Goal: Task Accomplishment & Management: Use online tool/utility

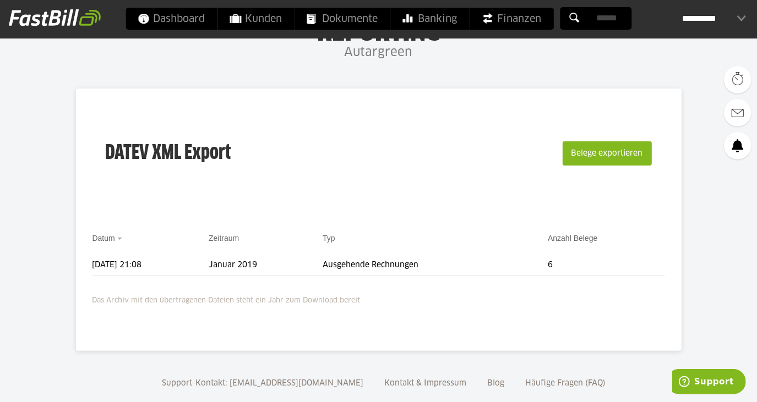
scroll to position [84, 0]
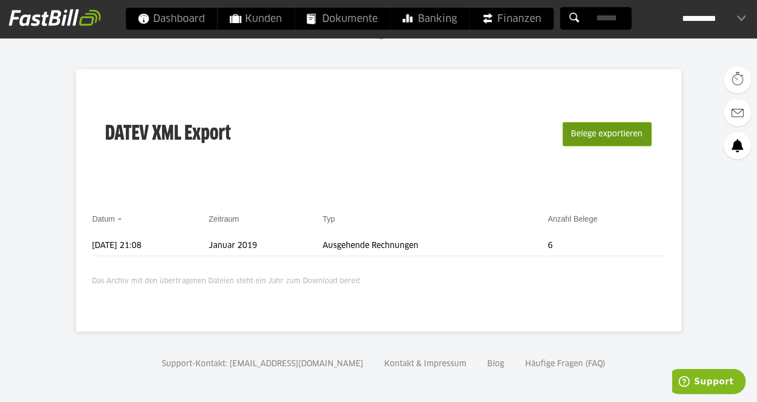
click at [595, 136] on button "Belege exportieren" at bounding box center [606, 134] width 89 height 24
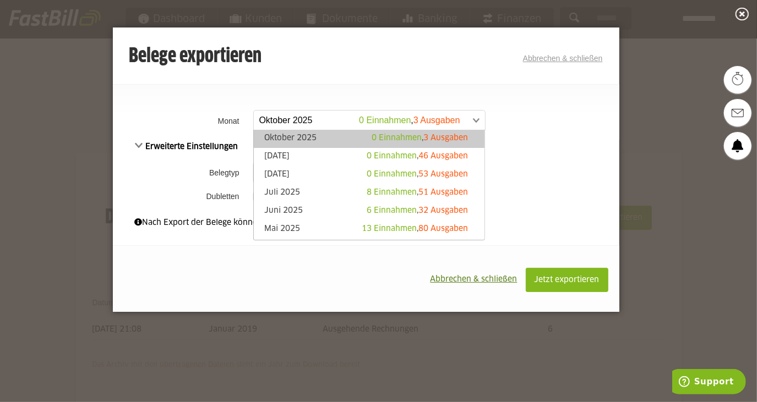
click at [313, 116] on span at bounding box center [363, 121] width 231 height 20
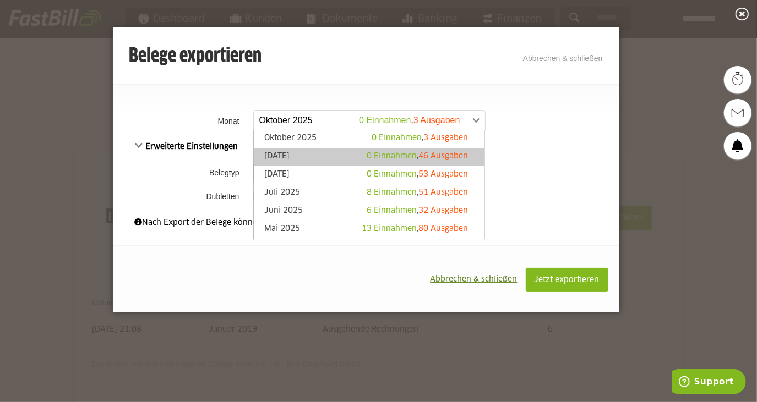
click at [338, 157] on link "September 2025 0 Einnahmen , 46 Ausgaben" at bounding box center [369, 157] width 220 height 13
click at [337, 119] on span at bounding box center [363, 121] width 231 height 20
click at [534, 129] on td "**********" at bounding box center [434, 121] width 369 height 28
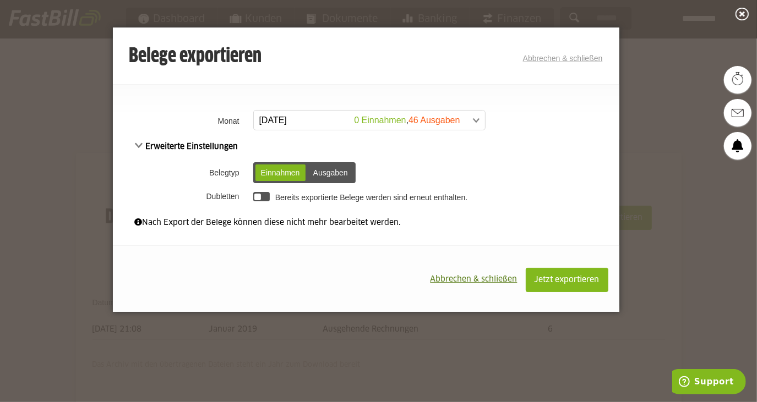
click at [323, 173] on div "Ausgaben" at bounding box center [331, 173] width 46 height 17
click at [253, 195] on div at bounding box center [261, 196] width 17 height 9
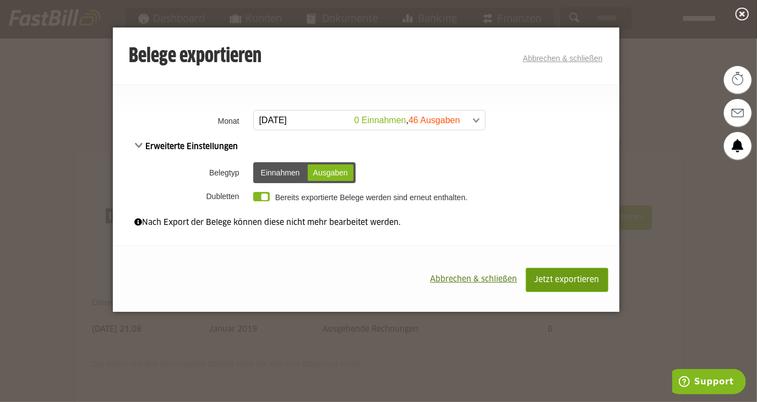
click at [550, 280] on span "Jetzt exportieren" at bounding box center [566, 280] width 65 height 8
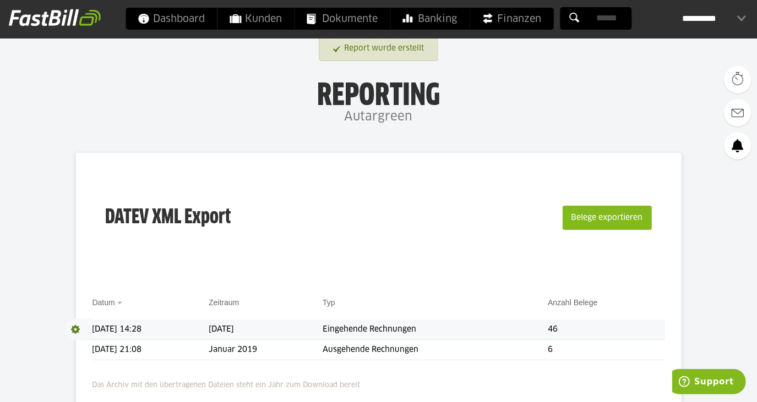
click at [79, 328] on span at bounding box center [79, 330] width 28 height 22
click at [97, 347] on link "Download" at bounding box center [94, 344] width 59 height 13
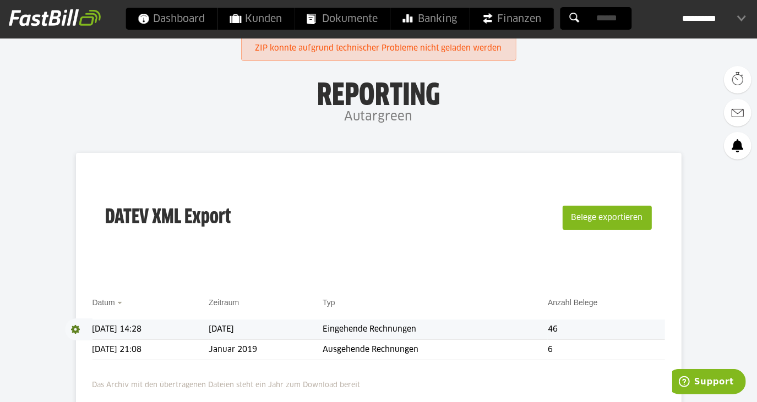
click at [79, 327] on span at bounding box center [79, 330] width 28 height 22
click at [84, 344] on link "Download" at bounding box center [94, 344] width 59 height 13
click at [75, 349] on body "Dashboard Kunden Dokumente Banking Finanzen Add-ons" at bounding box center [378, 253] width 757 height 506
click at [89, 348] on div "**********" at bounding box center [378, 294] width 605 height 283
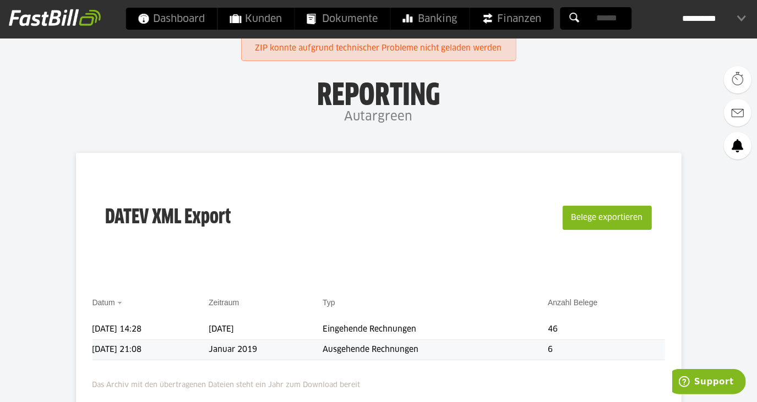
click at [95, 348] on td "[DATE] 21:08" at bounding box center [150, 350] width 117 height 20
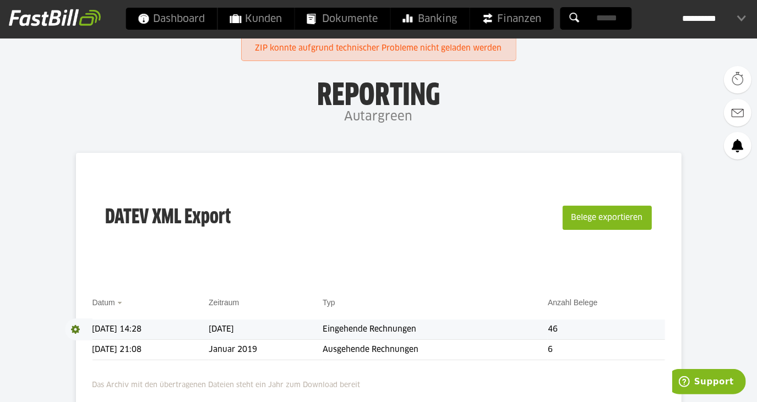
click at [74, 327] on span at bounding box center [79, 330] width 28 height 22
click at [79, 344] on link "Download" at bounding box center [94, 344] width 59 height 13
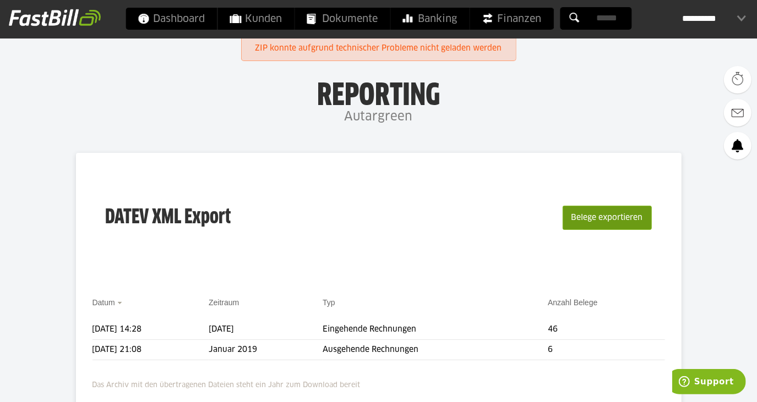
click at [624, 223] on button "Belege exportieren" at bounding box center [606, 218] width 89 height 24
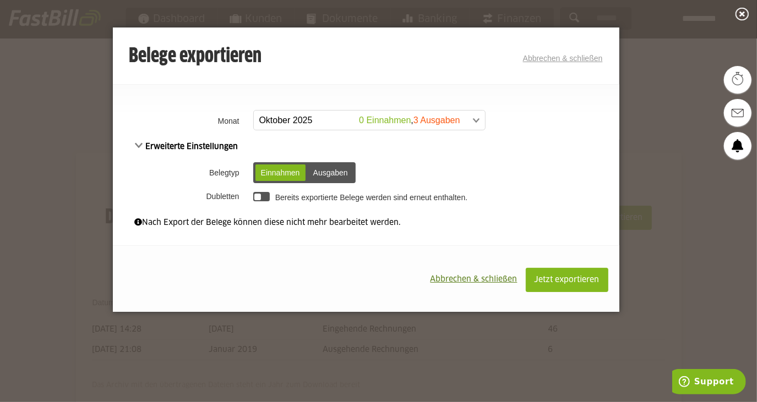
click at [311, 172] on div "Ausgaben" at bounding box center [331, 173] width 46 height 17
click at [256, 195] on div at bounding box center [257, 197] width 7 height 7
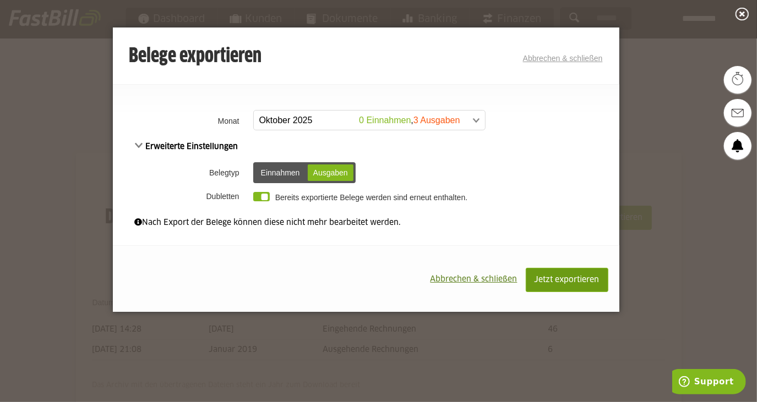
click at [547, 280] on span "Jetzt exportieren" at bounding box center [566, 280] width 65 height 8
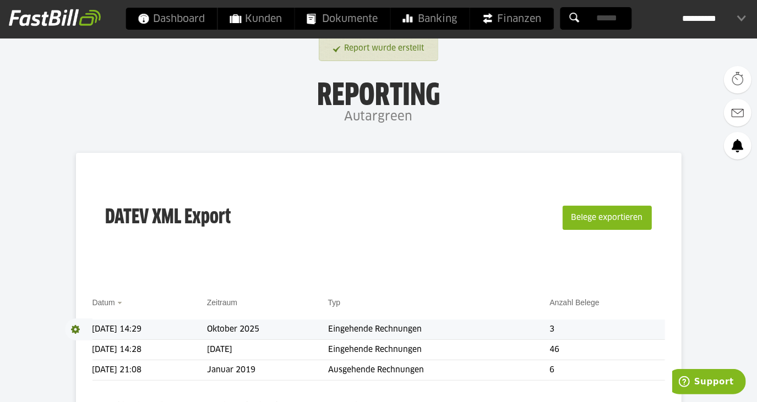
click at [68, 332] on span at bounding box center [79, 330] width 28 height 22
click at [90, 347] on link "Download" at bounding box center [94, 344] width 59 height 13
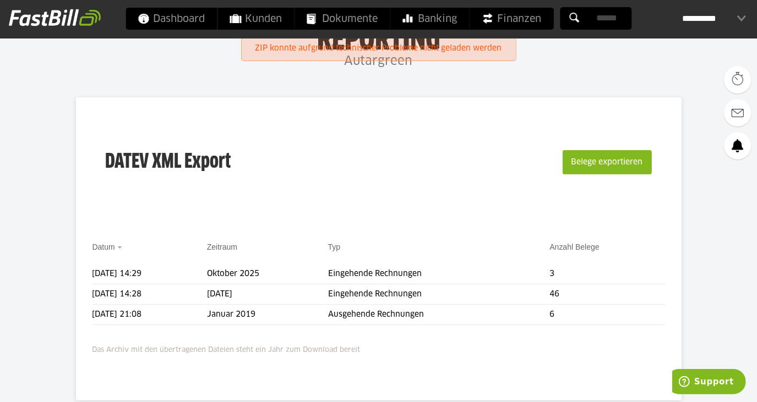
scroll to position [124, 0]
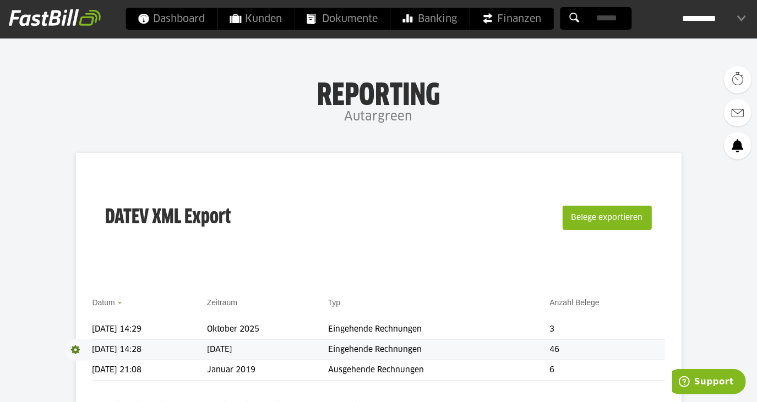
click at [75, 348] on span at bounding box center [79, 350] width 28 height 22
click at [91, 369] on link "Download" at bounding box center [94, 364] width 59 height 13
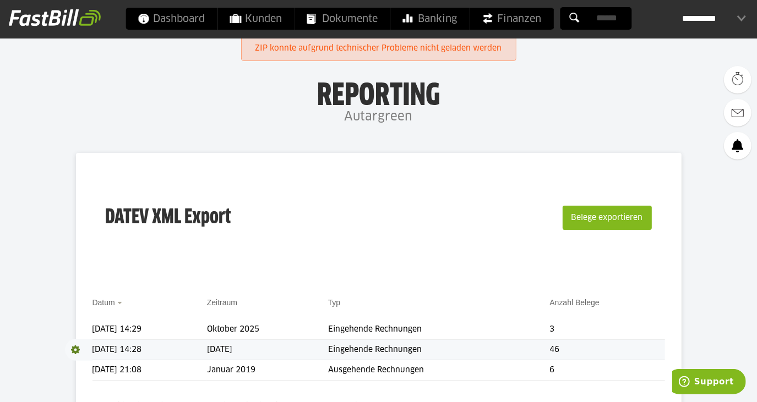
click at [75, 353] on span at bounding box center [79, 350] width 28 height 22
click at [82, 366] on link "Download" at bounding box center [94, 364] width 59 height 13
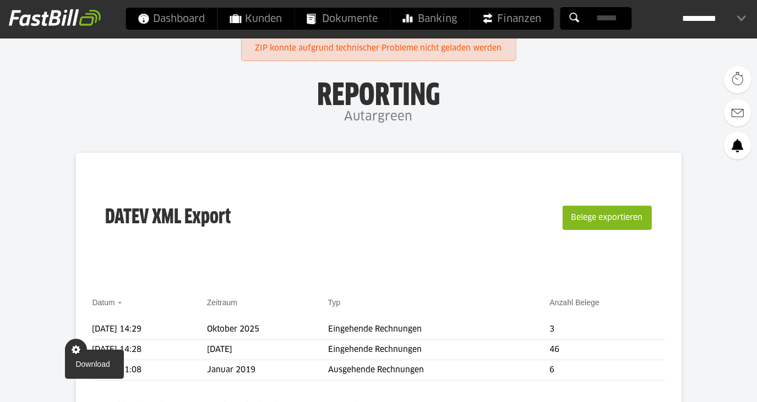
click at [91, 365] on link "Download" at bounding box center [94, 364] width 59 height 13
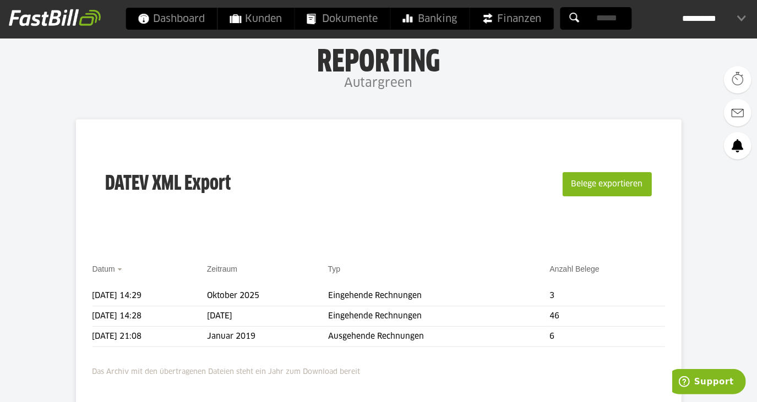
scroll to position [100, 0]
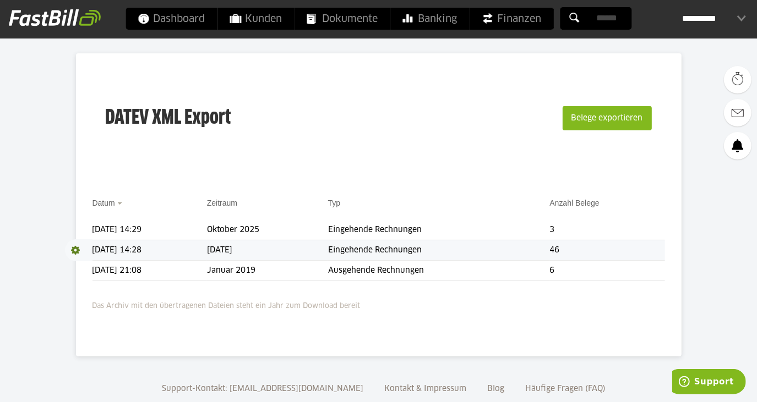
click at [80, 251] on span at bounding box center [79, 250] width 28 height 22
click at [80, 269] on link "Download" at bounding box center [94, 265] width 59 height 13
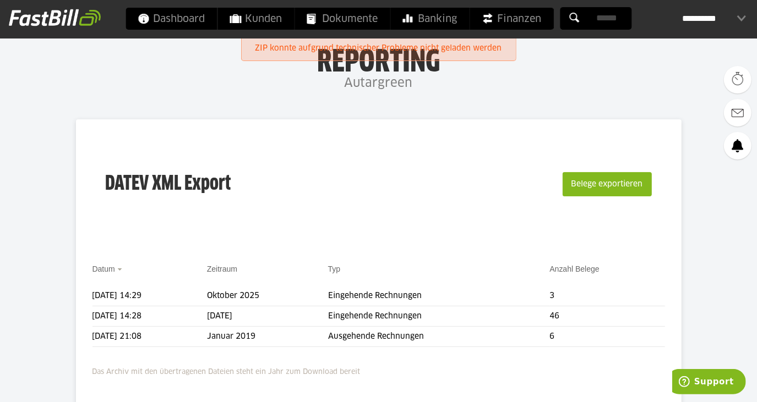
scroll to position [50, 0]
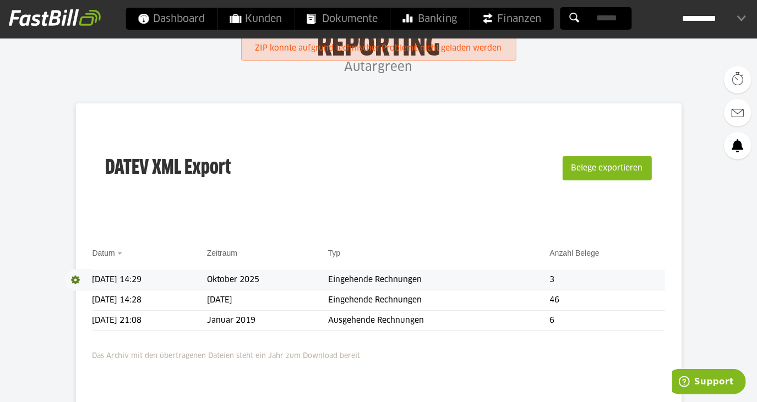
click at [84, 281] on span at bounding box center [79, 280] width 28 height 22
click at [89, 292] on link "Download" at bounding box center [94, 294] width 59 height 13
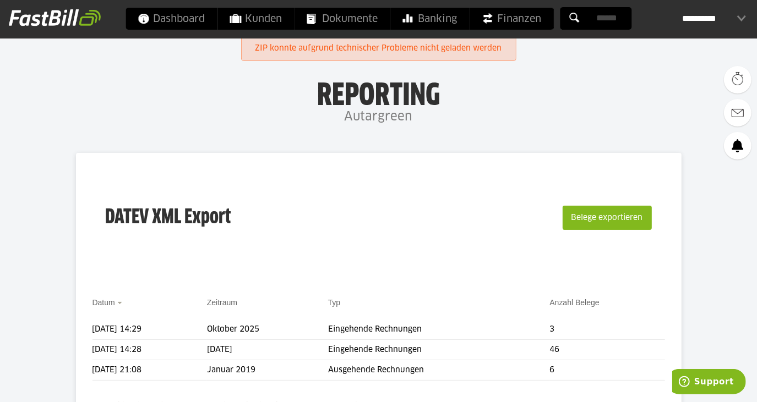
click at [74, 368] on body "Dashboard Kunden Dokumente Banking Finanzen Add-ons" at bounding box center [378, 263] width 757 height 527
click at [723, 14] on div "**********" at bounding box center [714, 19] width 64 height 22
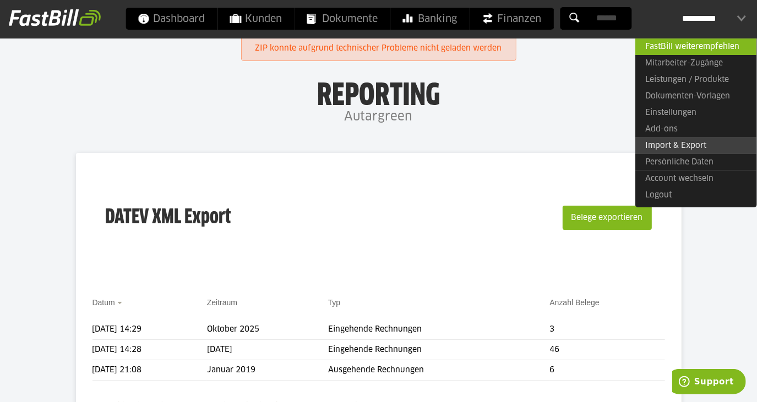
click at [685, 147] on link "Import & Export" at bounding box center [695, 145] width 121 height 17
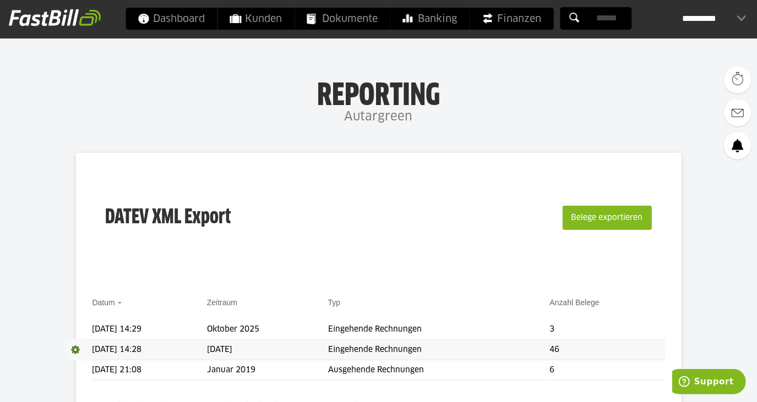
click at [83, 347] on span at bounding box center [79, 350] width 28 height 22
click at [97, 361] on link "Download" at bounding box center [94, 364] width 59 height 13
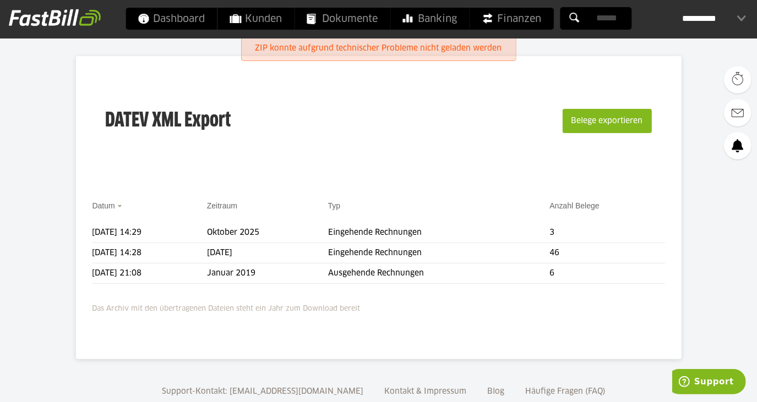
scroll to position [124, 0]
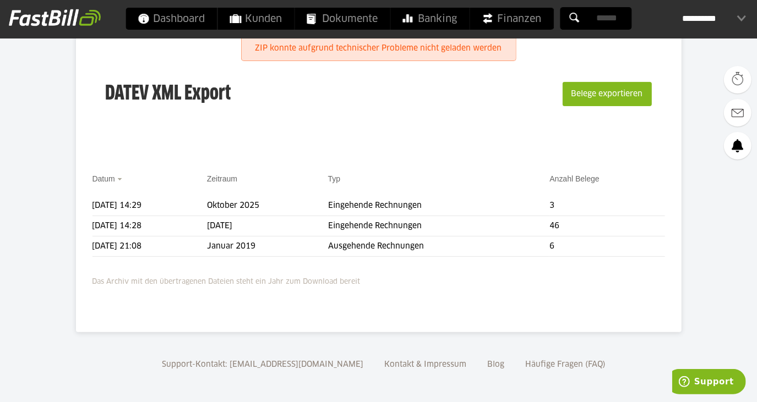
click at [76, 248] on div "DATEV XML Export Belege exportieren Datum Zeitraum Typ Anzahl Belege [DATE] 14:…" at bounding box center [378, 180] width 605 height 303
click at [91, 240] on div "DATEV XML Export Belege exportieren Datum Zeitraum Typ Anzahl Belege 04.10.2025…" at bounding box center [378, 180] width 605 height 303
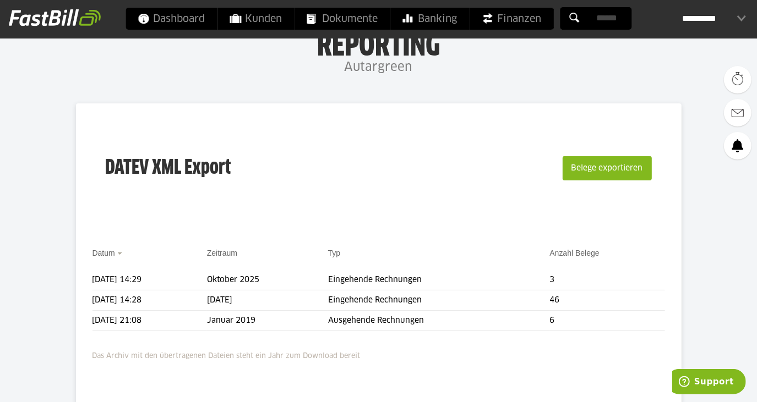
scroll to position [0, 0]
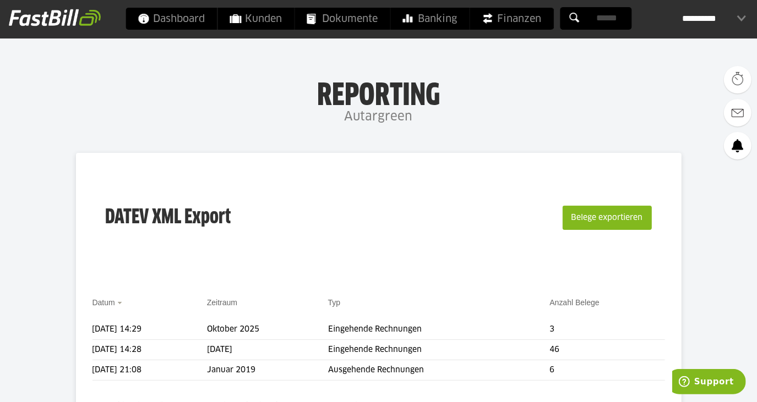
click at [732, 20] on div "**********" at bounding box center [714, 19] width 64 height 22
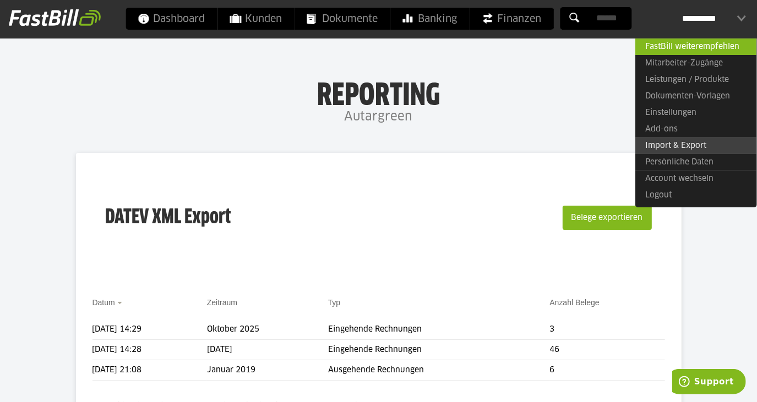
click at [678, 143] on link "Import & Export" at bounding box center [695, 145] width 121 height 17
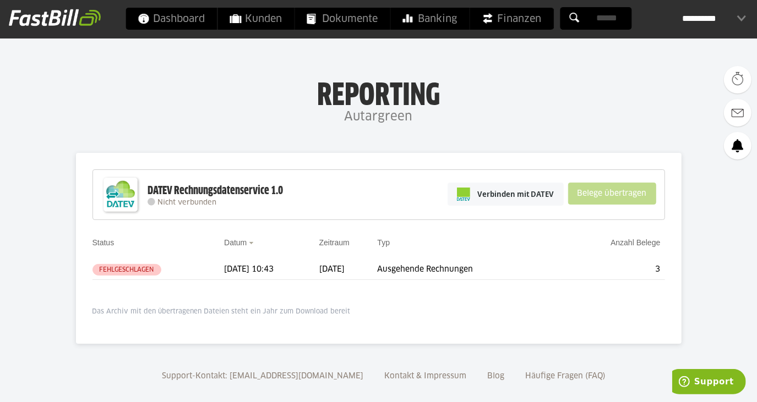
click at [171, 194] on div "DATEV Rechnungsdatenservice 1.0" at bounding box center [215, 191] width 135 height 14
click at [161, 205] on span "Nicht verbunden" at bounding box center [187, 202] width 59 height 7
click at [492, 269] on td "Ausgehende Rechnungen" at bounding box center [469, 270] width 184 height 20
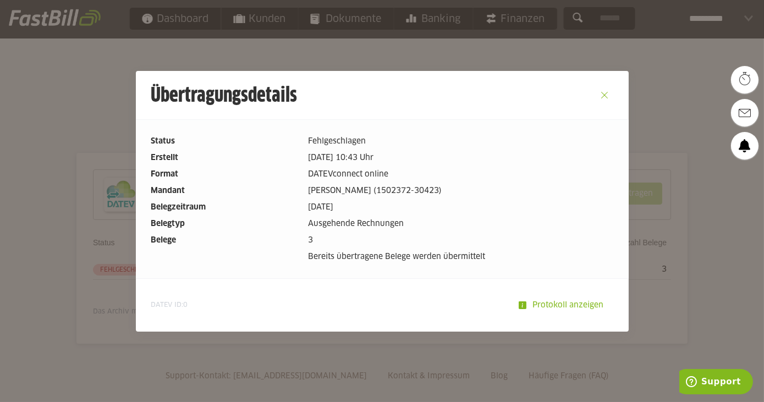
click at [598, 95] on button "Close" at bounding box center [605, 95] width 18 height 18
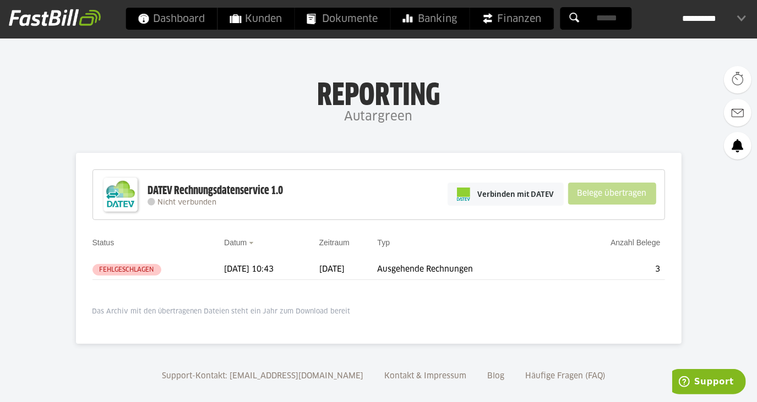
click at [723, 28] on div "**********" at bounding box center [714, 19] width 64 height 22
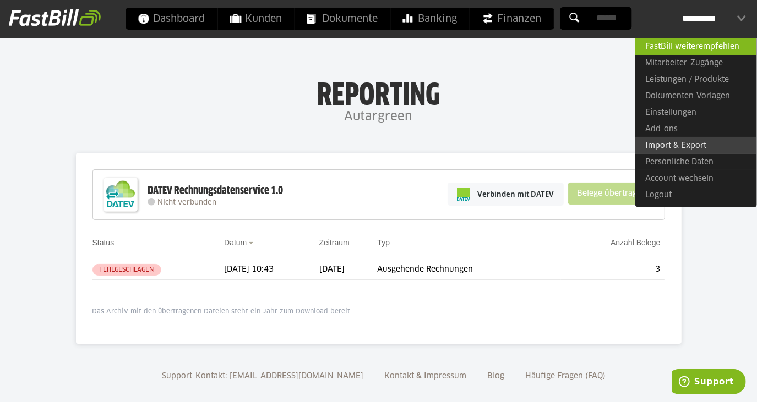
click at [695, 144] on link "Import & Export" at bounding box center [695, 145] width 121 height 17
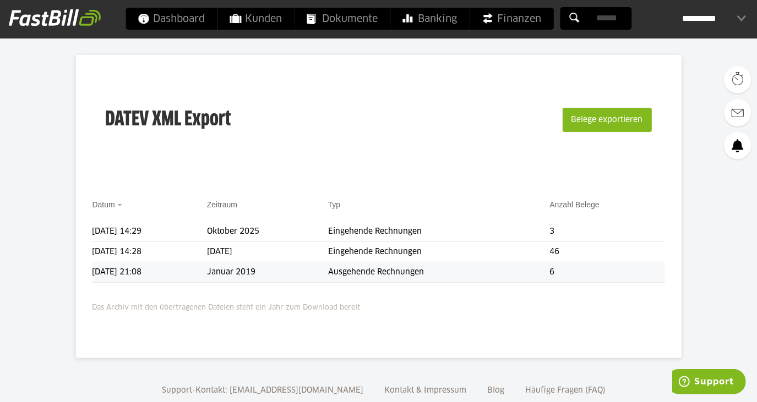
scroll to position [100, 0]
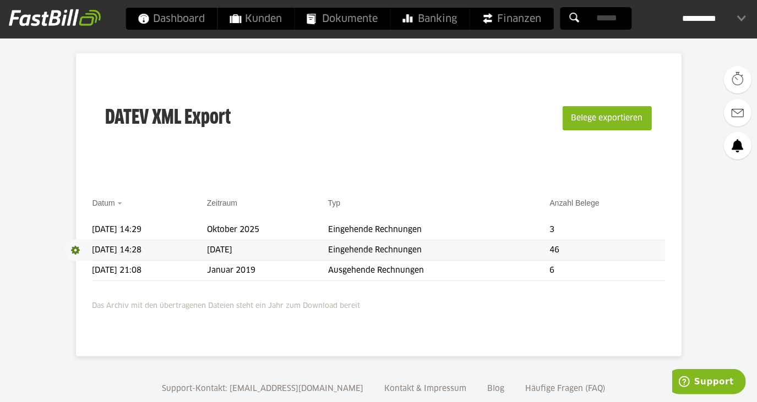
click at [78, 248] on span at bounding box center [79, 250] width 28 height 22
click at [96, 263] on link "Download" at bounding box center [94, 265] width 59 height 13
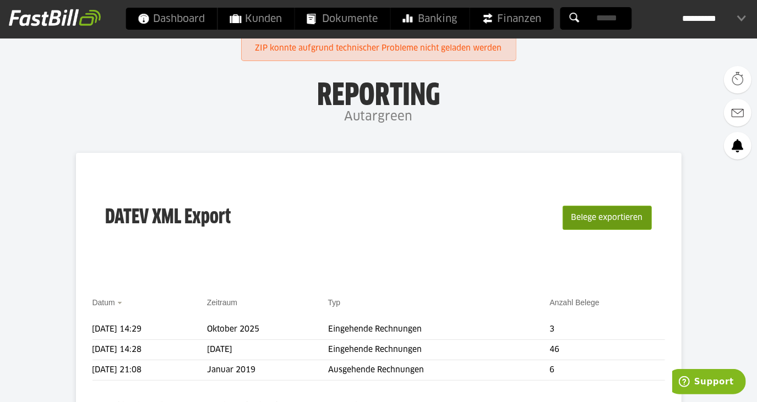
click at [633, 218] on button "Belege exportieren" at bounding box center [606, 218] width 89 height 24
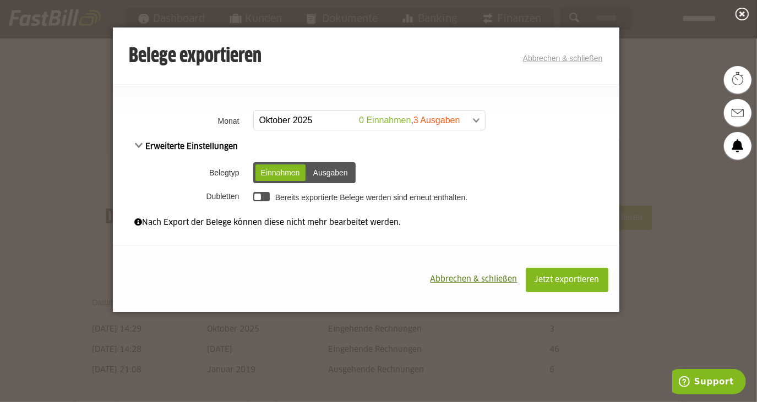
click at [254, 198] on div at bounding box center [257, 197] width 7 height 7
click at [587, 271] on button "Jetzt exportieren" at bounding box center [566, 280] width 83 height 24
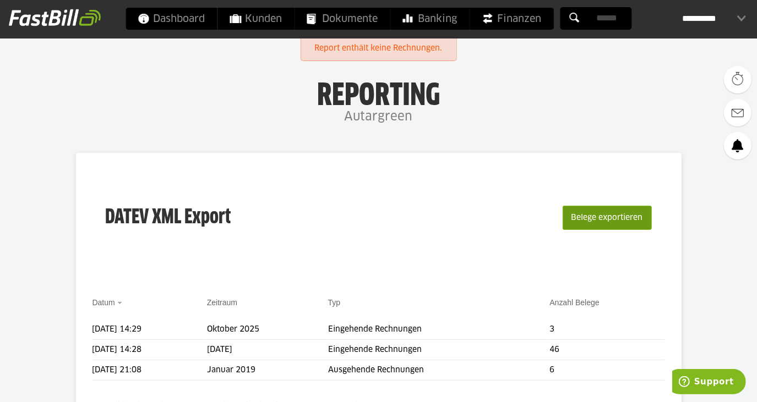
click at [597, 221] on button "Belege exportieren" at bounding box center [606, 218] width 89 height 24
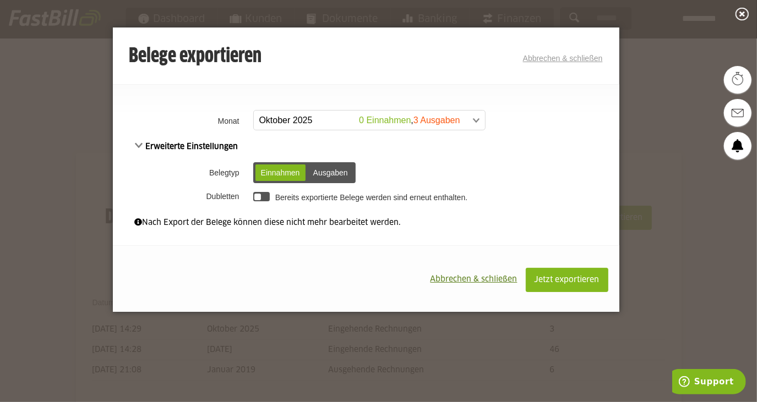
click at [346, 170] on div "Ausgaben" at bounding box center [331, 173] width 46 height 17
click at [485, 284] on button "Abbrechen & schließen" at bounding box center [473, 279] width 103 height 23
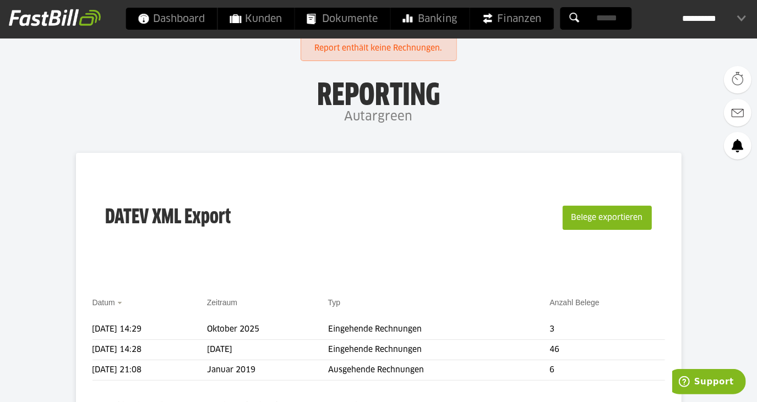
click at [594, 204] on div "Belege exportieren" at bounding box center [605, 218] width 91 height 70
click at [588, 222] on button "Belege exportieren" at bounding box center [606, 218] width 89 height 24
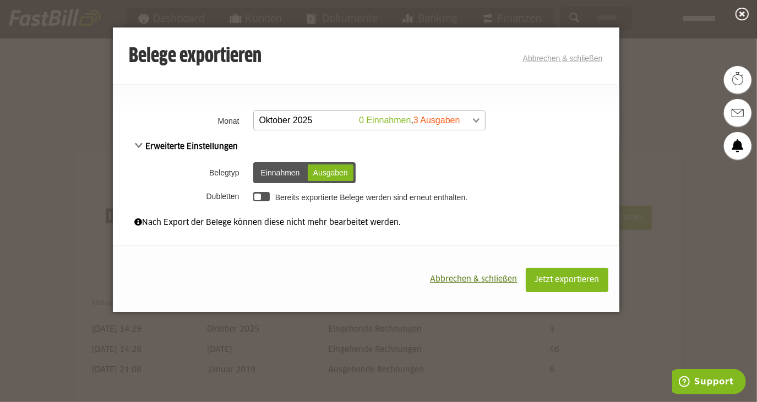
click at [317, 119] on span at bounding box center [363, 121] width 231 height 20
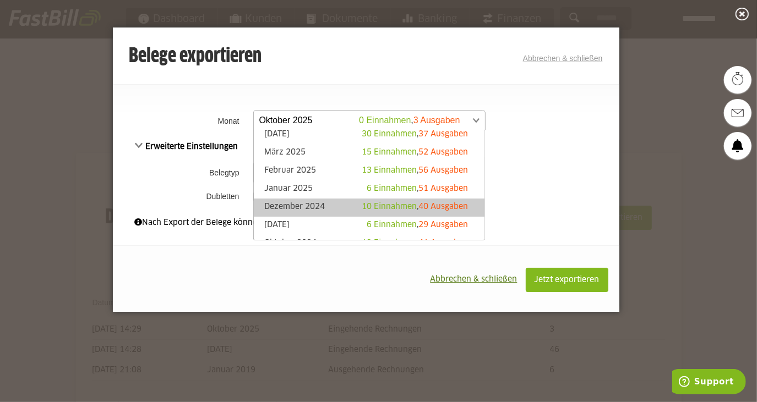
scroll to position [100, 0]
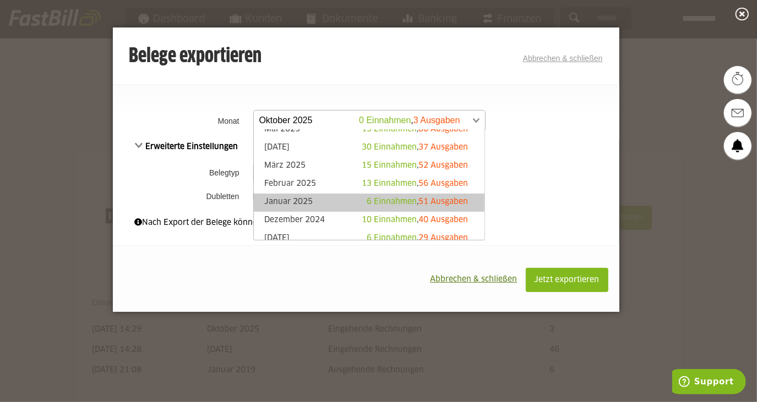
click at [328, 199] on link "Januar 2025 6 Einnahmen , 51 Ausgaben" at bounding box center [369, 202] width 220 height 13
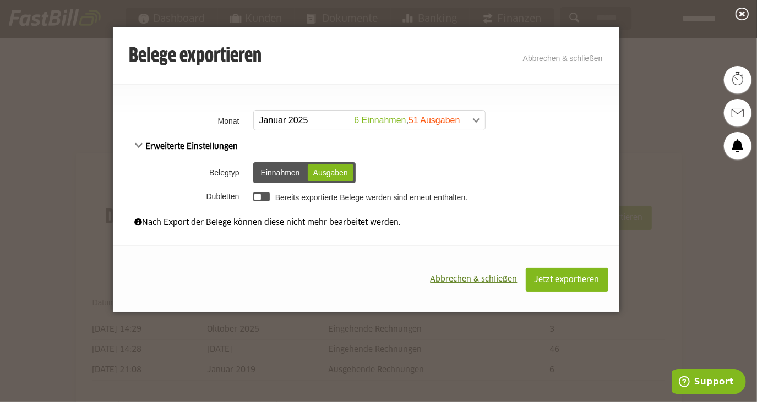
click at [286, 173] on div "Einnahmen" at bounding box center [280, 173] width 50 height 17
click at [326, 173] on div "Ausgaben" at bounding box center [331, 173] width 46 height 17
click at [259, 197] on div at bounding box center [257, 197] width 7 height 7
click at [550, 277] on span "Jetzt exportieren" at bounding box center [566, 280] width 65 height 8
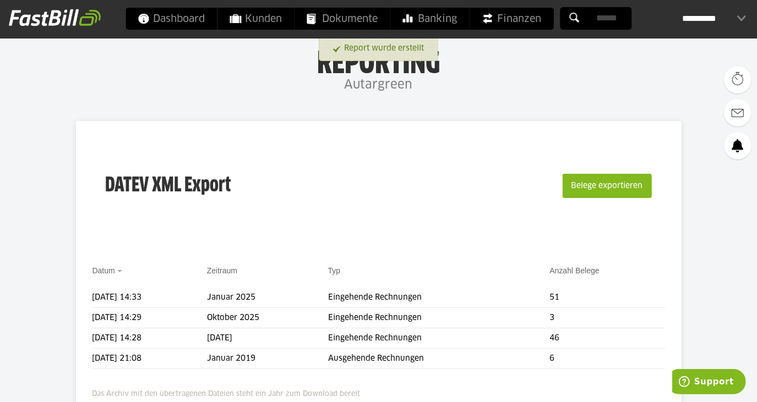
scroll to position [100, 0]
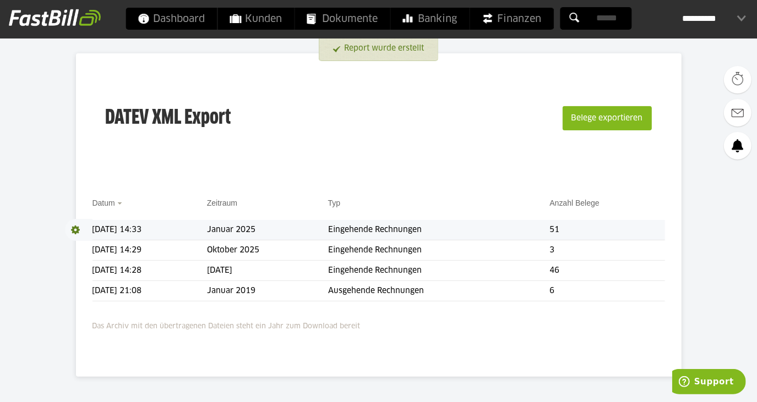
click at [75, 227] on span at bounding box center [79, 230] width 28 height 22
click at [92, 245] on link "Download" at bounding box center [94, 244] width 59 height 13
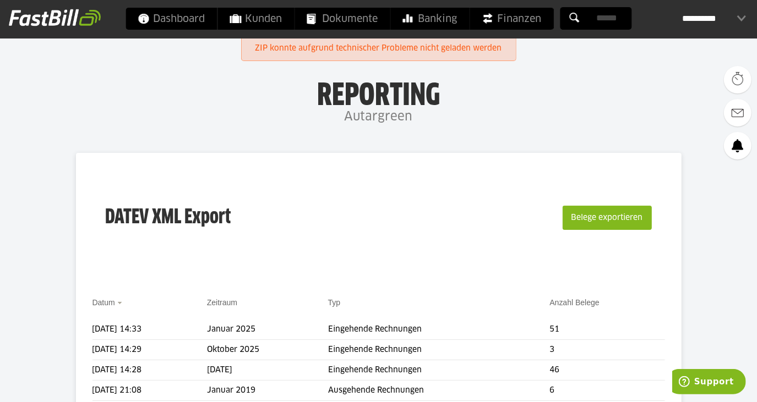
click at [621, 199] on div "Belege exportieren" at bounding box center [605, 218] width 91 height 70
click at [619, 215] on button "Belege exportieren" at bounding box center [606, 218] width 89 height 24
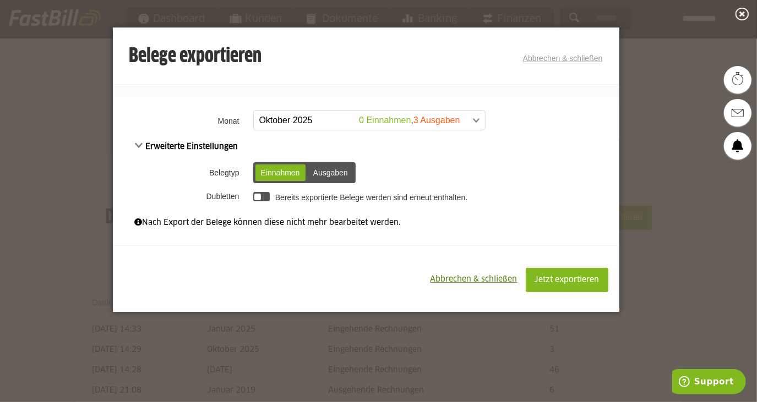
click at [396, 120] on span at bounding box center [363, 121] width 231 height 20
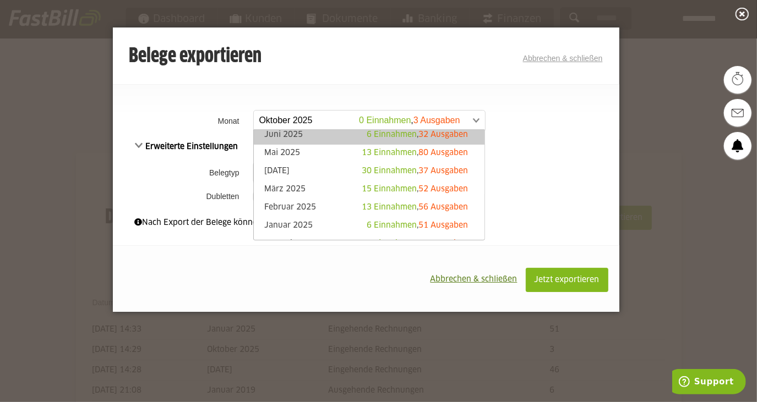
scroll to position [150, 0]
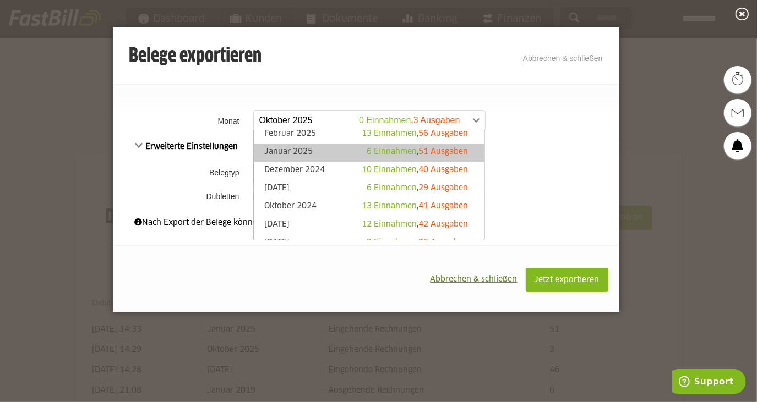
click at [300, 150] on link "Januar 2025 6 Einnahmen , 51 Ausgaben" at bounding box center [369, 152] width 220 height 13
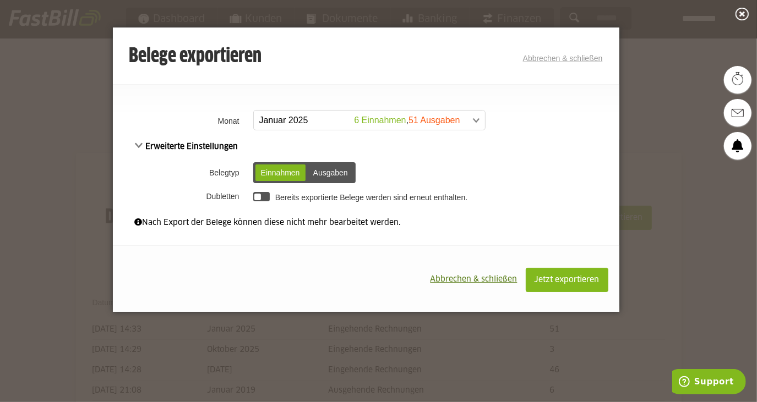
click at [271, 196] on td "Bereits exportierte Belege werden sind erneut enthalten." at bounding box center [434, 196] width 369 height 19
click at [270, 196] on td "Bereits exportierte Belege werden sind erneut enthalten." at bounding box center [434, 196] width 369 height 19
click at [268, 196] on div at bounding box center [261, 196] width 17 height 9
click at [597, 286] on button "Jetzt exportieren" at bounding box center [566, 280] width 83 height 24
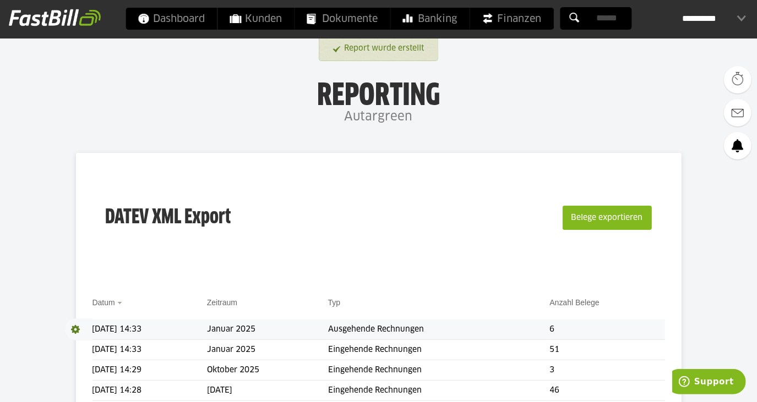
click at [80, 328] on span at bounding box center [79, 330] width 28 height 22
click at [109, 346] on link "Download" at bounding box center [94, 344] width 59 height 13
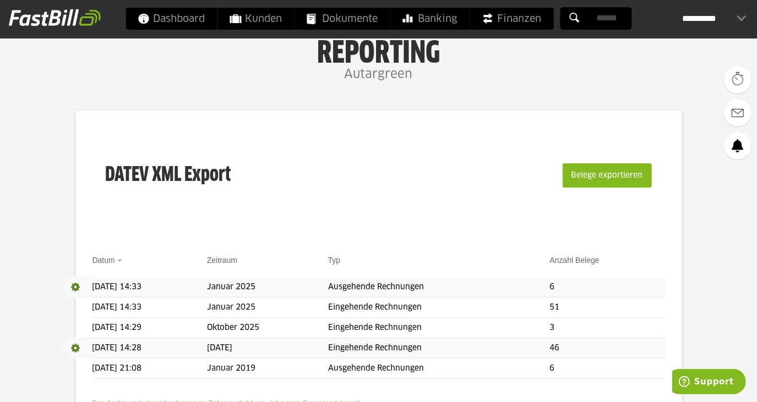
scroll to position [100, 0]
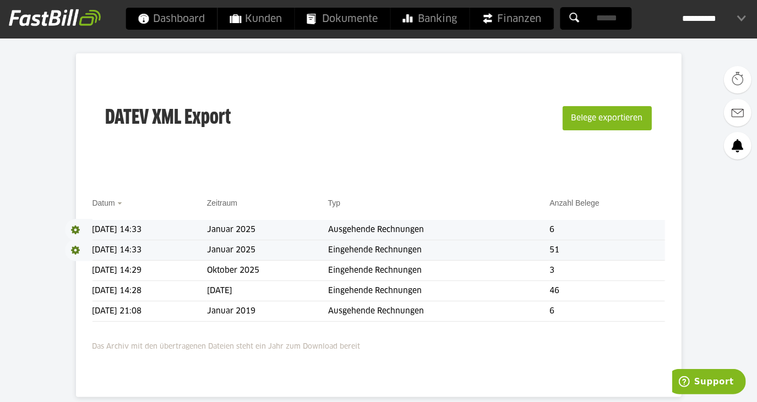
click at [82, 251] on span at bounding box center [79, 250] width 28 height 22
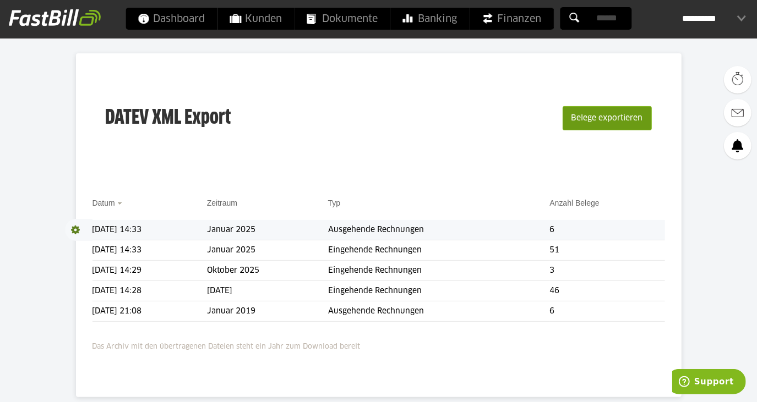
click at [588, 111] on button "Belege exportieren" at bounding box center [606, 118] width 89 height 24
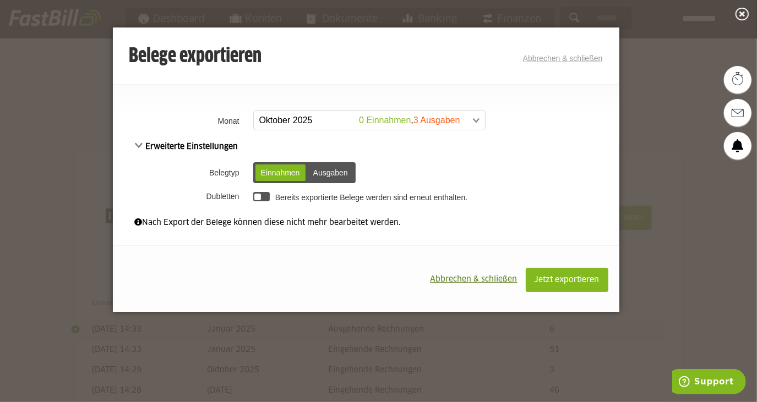
click at [451, 117] on span at bounding box center [363, 121] width 231 height 20
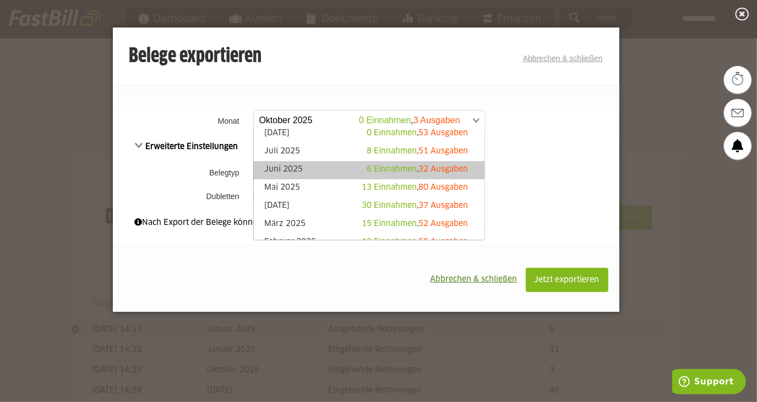
scroll to position [100, 0]
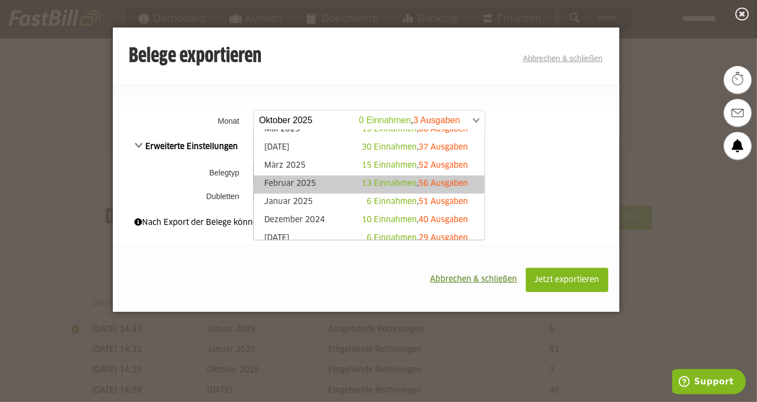
click at [326, 186] on link "Februar 2025 13 Einnahmen , 56 Ausgaben" at bounding box center [369, 184] width 220 height 13
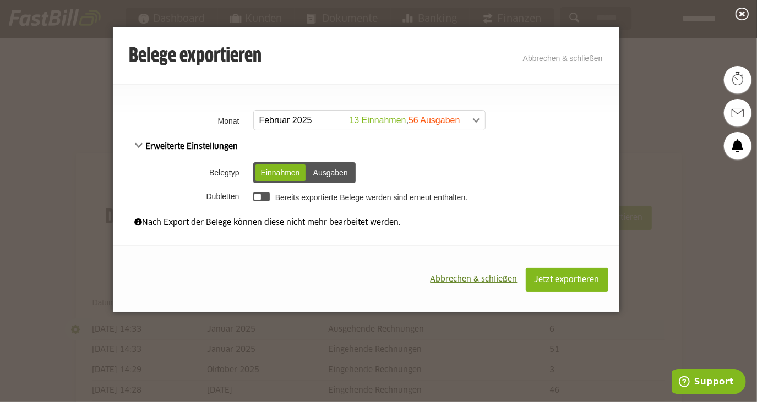
click at [264, 198] on div at bounding box center [261, 196] width 17 height 9
click at [558, 273] on button "Jetzt exportieren" at bounding box center [566, 280] width 83 height 24
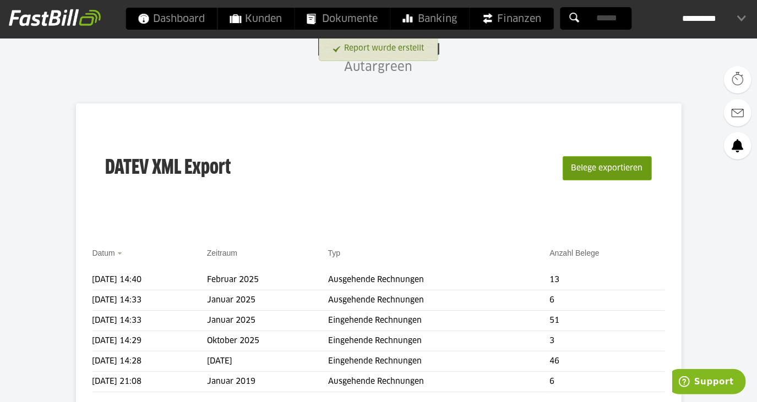
click at [600, 172] on button "Belege exportieren" at bounding box center [606, 168] width 89 height 24
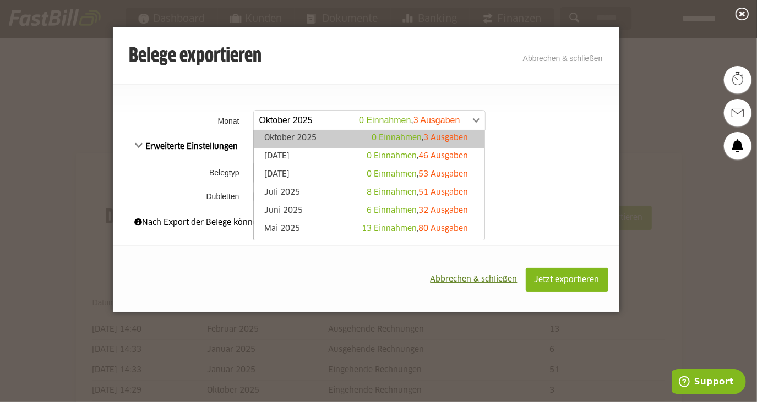
click at [330, 117] on span at bounding box center [363, 121] width 231 height 20
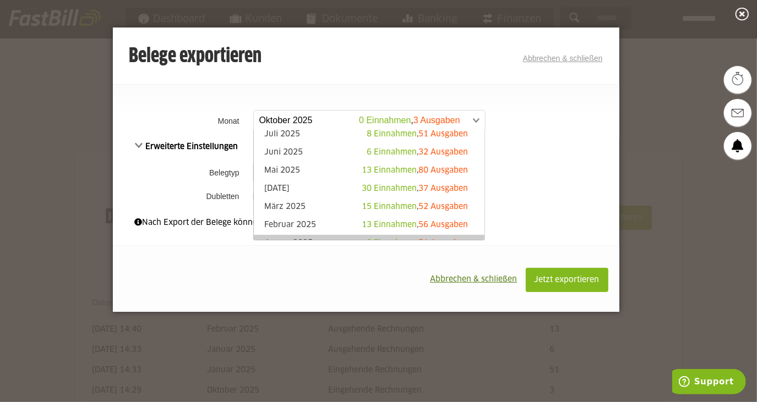
scroll to position [100, 0]
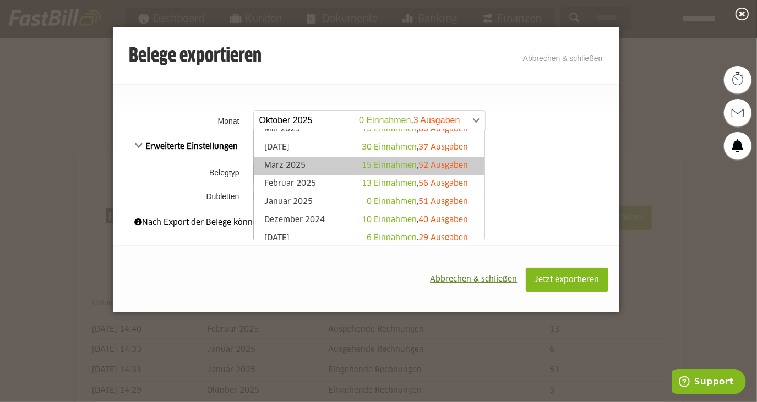
click at [327, 163] on link "März 2025 15 Einnahmen , 52 Ausgaben" at bounding box center [369, 166] width 220 height 13
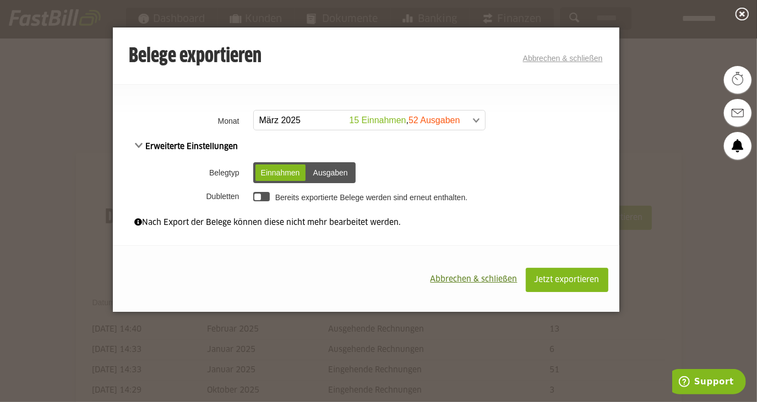
click at [267, 195] on div at bounding box center [261, 196] width 17 height 9
click at [582, 277] on span "Jetzt exportieren" at bounding box center [566, 280] width 65 height 8
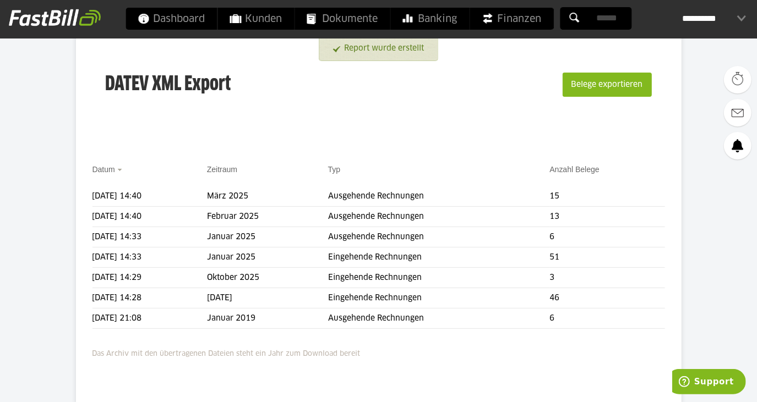
scroll to position [205, 0]
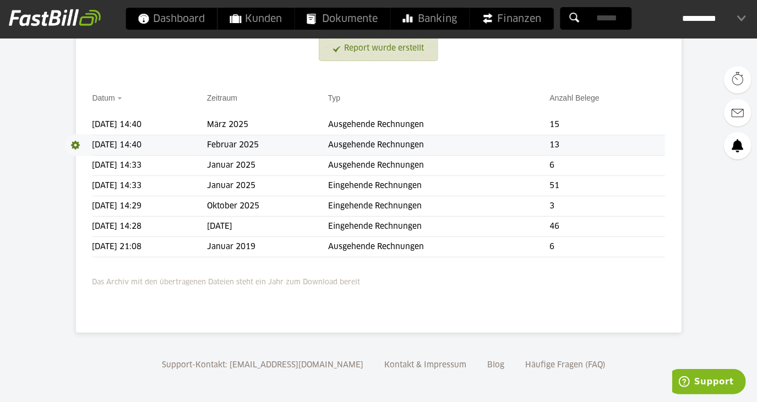
click at [69, 146] on span at bounding box center [79, 145] width 28 height 22
click at [99, 161] on link "Download" at bounding box center [94, 160] width 59 height 13
click at [82, 127] on span at bounding box center [79, 125] width 28 height 22
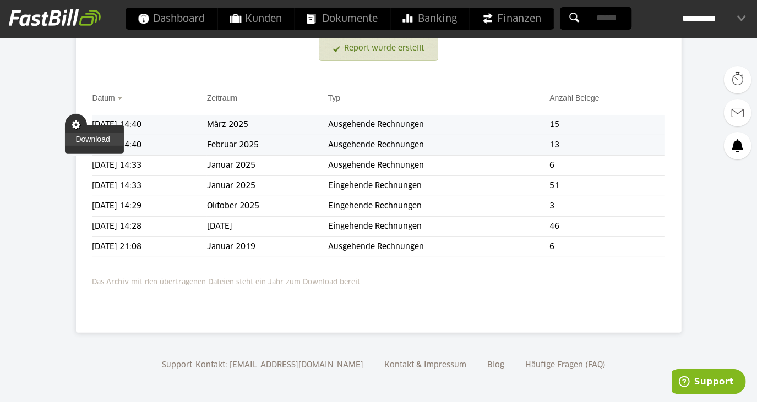
click at [84, 139] on link "Download" at bounding box center [94, 139] width 59 height 13
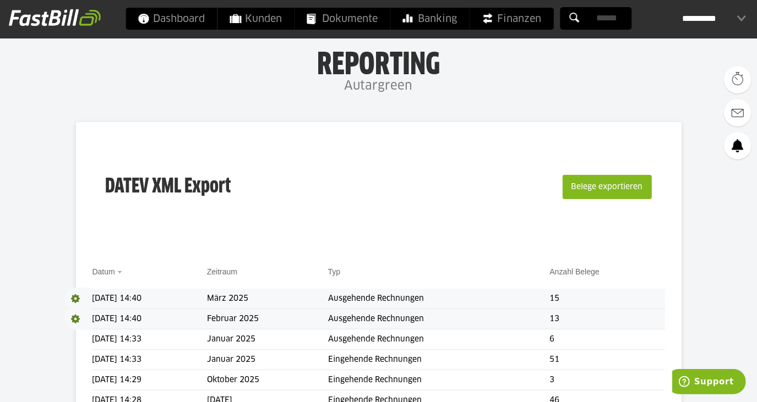
scroll to position [54, 0]
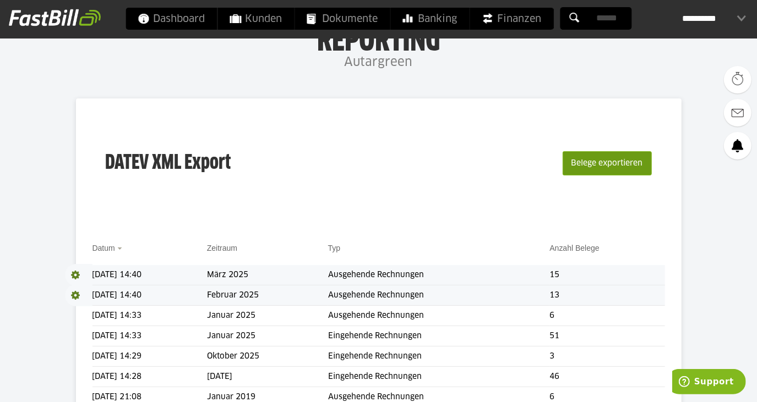
click at [584, 154] on button "Belege exportieren" at bounding box center [606, 163] width 89 height 24
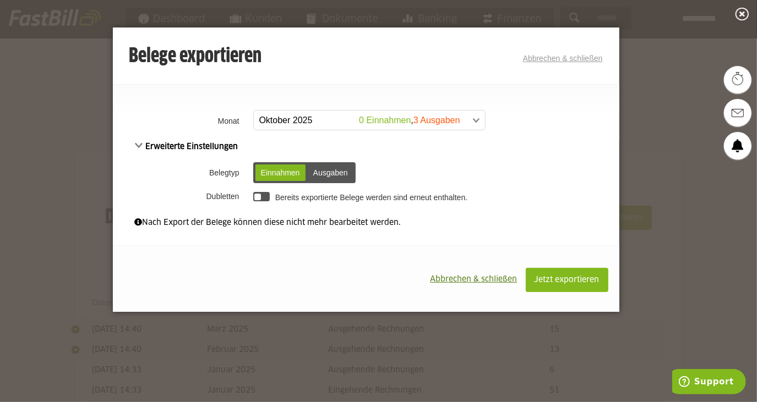
click at [382, 116] on span at bounding box center [363, 121] width 231 height 20
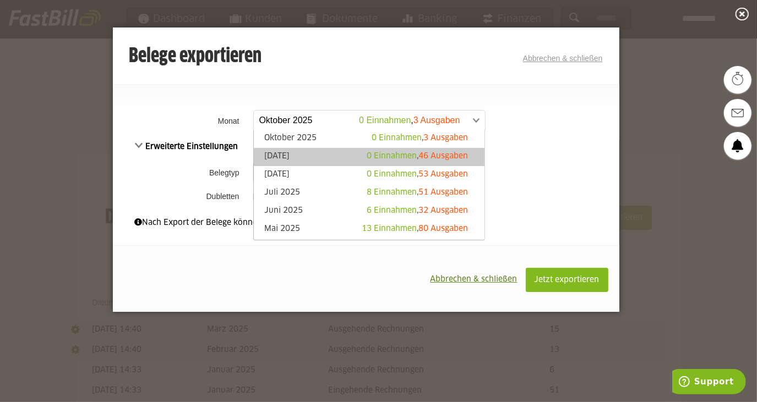
scroll to position [50, 0]
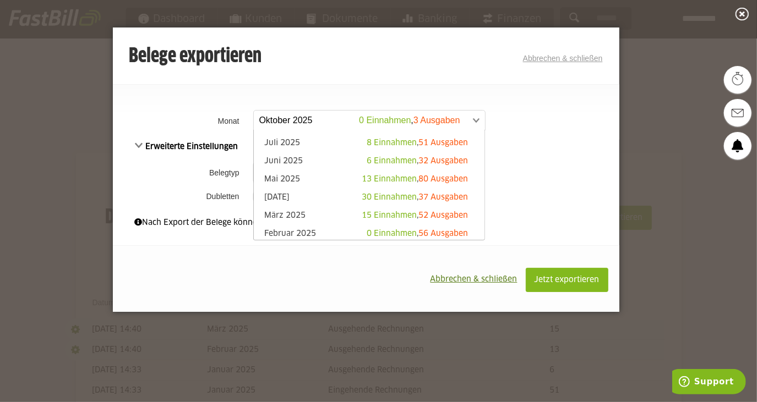
click at [463, 281] on span "Abbrechen & schließen" at bounding box center [473, 280] width 87 height 8
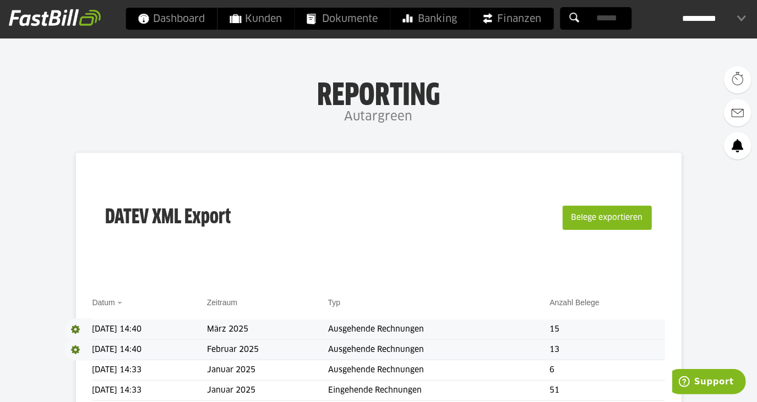
scroll to position [100, 0]
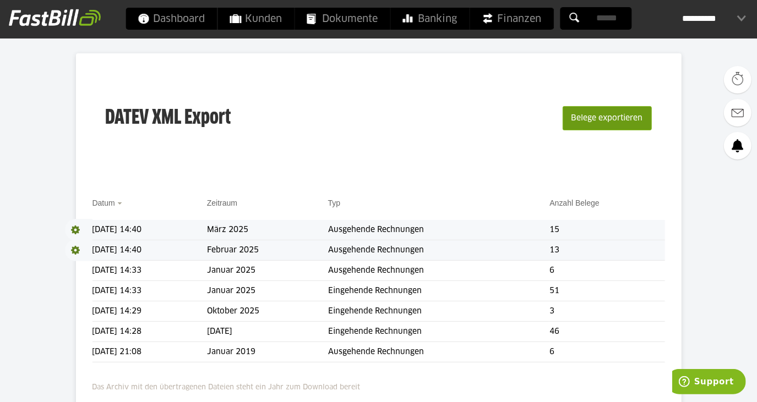
click at [590, 111] on button "Belege exportieren" at bounding box center [606, 118] width 89 height 24
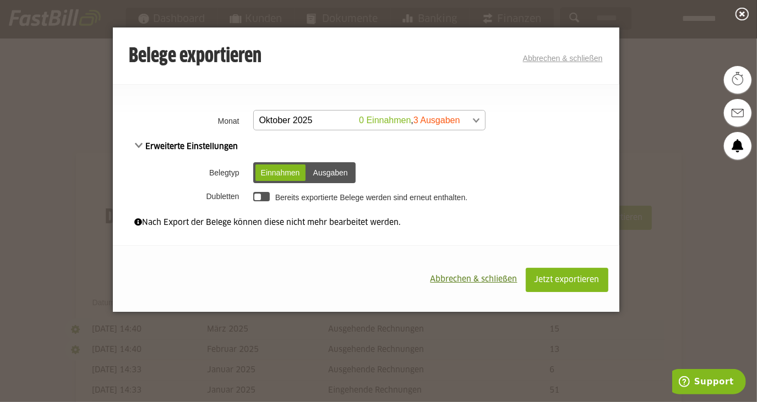
click at [358, 117] on span at bounding box center [363, 121] width 231 height 20
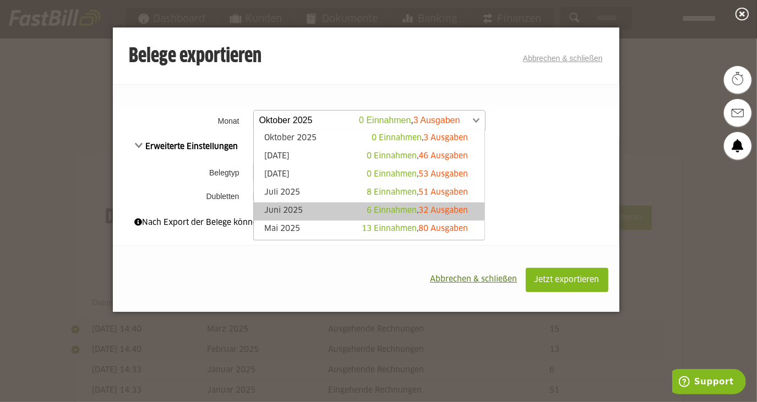
scroll to position [50, 0]
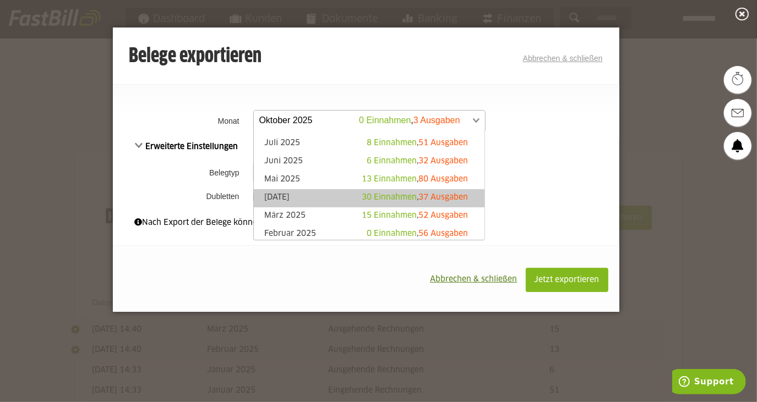
click at [308, 194] on link "April 2025 30 Einnahmen , 37 Ausgaben" at bounding box center [369, 198] width 220 height 13
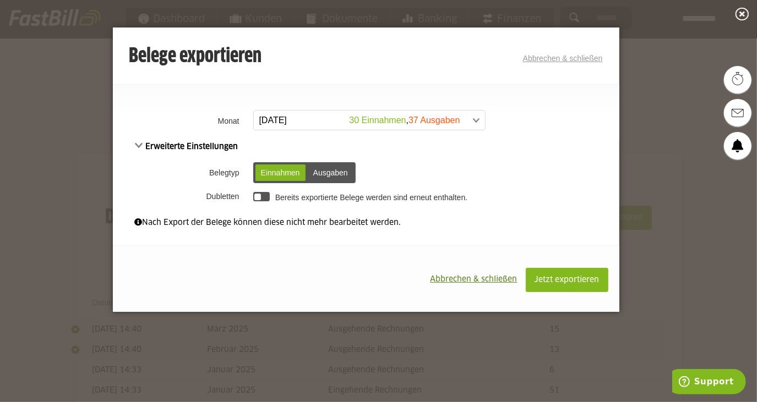
click at [265, 196] on div at bounding box center [261, 196] width 17 height 9
click at [544, 265] on div "Jetzt exportieren Abbrechen & schließen" at bounding box center [366, 278] width 506 height 67
click at [546, 271] on button "Jetzt exportieren" at bounding box center [566, 280] width 83 height 24
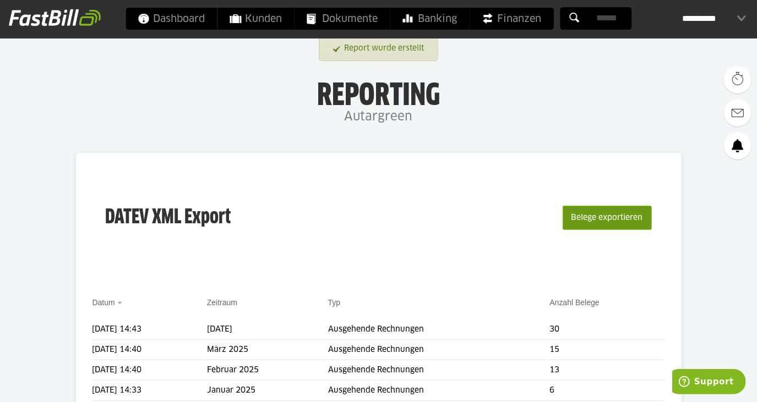
click at [582, 214] on button "Belege exportieren" at bounding box center [606, 218] width 89 height 24
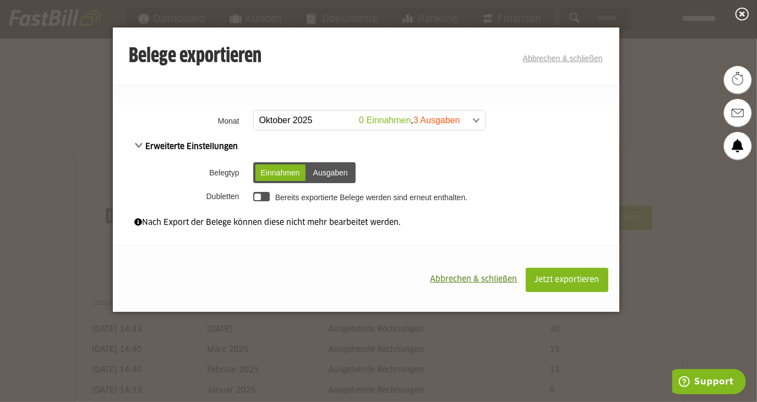
click at [379, 123] on span at bounding box center [363, 121] width 231 height 20
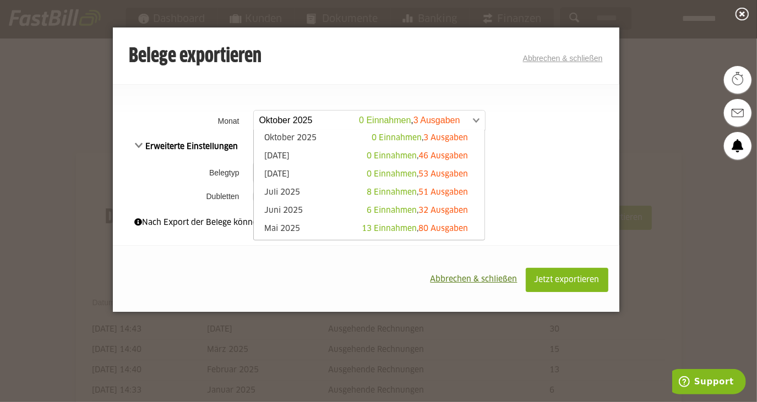
click at [317, 221] on li "Mai 2025 13 Einnahmen , 80 Ausgaben" at bounding box center [369, 230] width 231 height 18
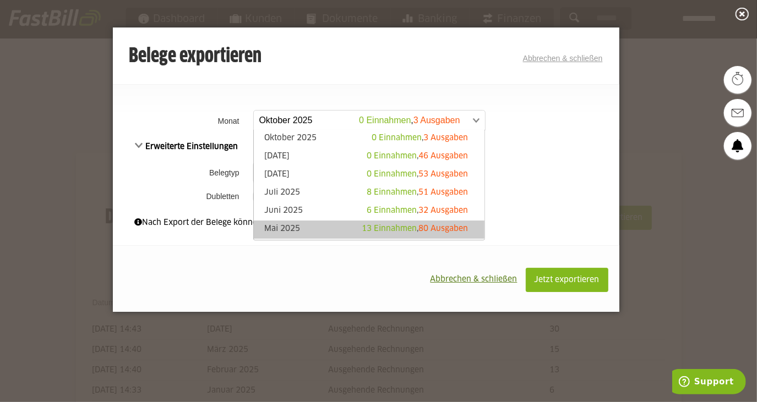
click at [315, 226] on link "Mai 2025 13 Einnahmen , 80 Ausgaben" at bounding box center [369, 229] width 220 height 13
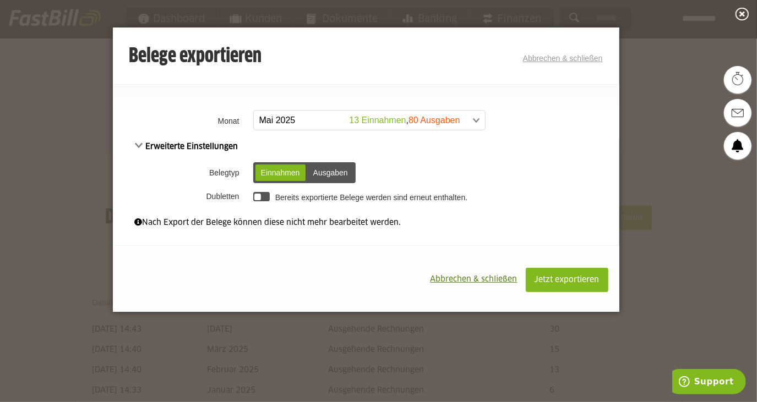
click at [266, 197] on td "Bereits exportierte Belege werden sind erneut enthalten." at bounding box center [434, 196] width 369 height 19
click at [265, 198] on div at bounding box center [261, 196] width 17 height 9
click at [548, 277] on span "Jetzt exportieren" at bounding box center [566, 280] width 65 height 8
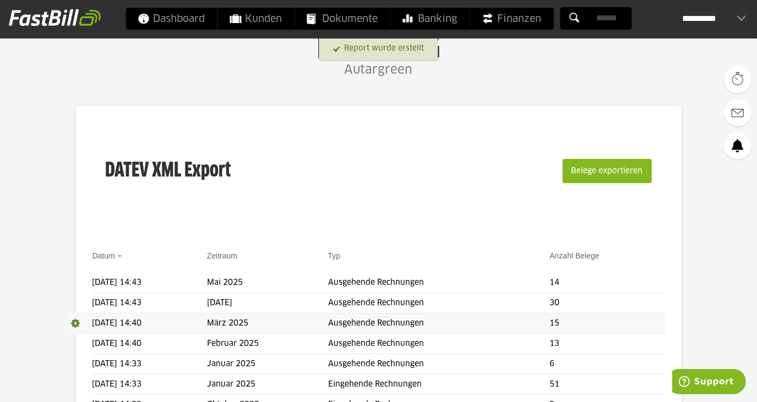
scroll to position [100, 0]
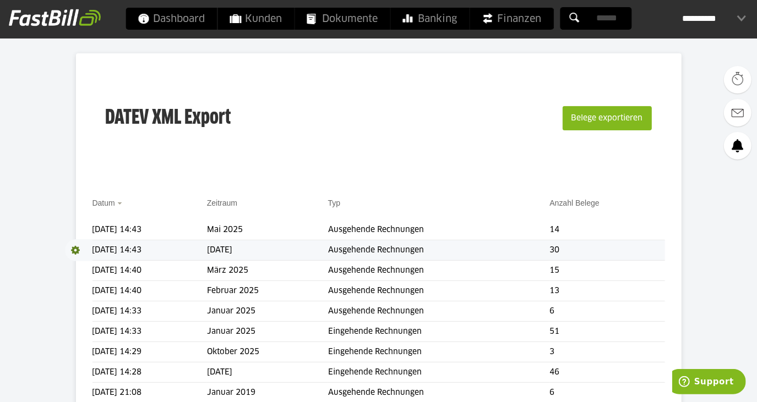
click at [72, 245] on span at bounding box center [79, 250] width 28 height 22
click at [87, 267] on link "Download" at bounding box center [94, 265] width 59 height 13
click at [73, 226] on span at bounding box center [79, 230] width 28 height 22
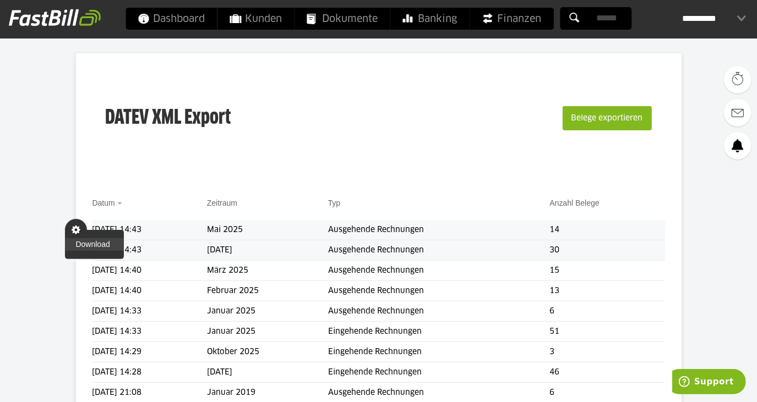
click at [79, 242] on link "Download" at bounding box center [94, 244] width 59 height 13
click at [69, 246] on span "Download" at bounding box center [79, 250] width 28 height 22
click at [82, 261] on link "Download" at bounding box center [94, 265] width 59 height 13
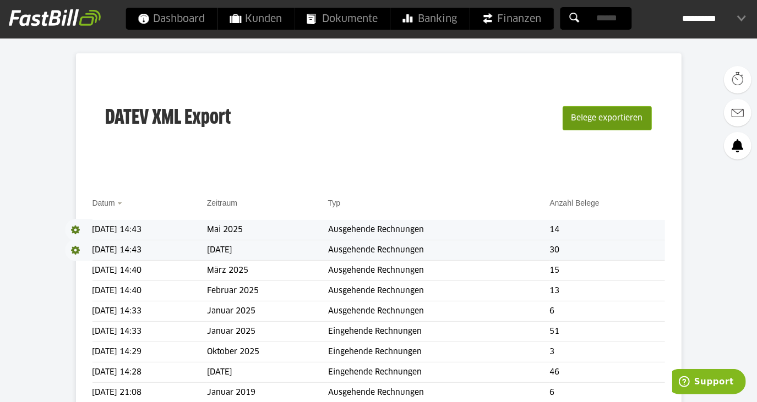
click at [581, 112] on button "Belege exportieren" at bounding box center [606, 118] width 89 height 24
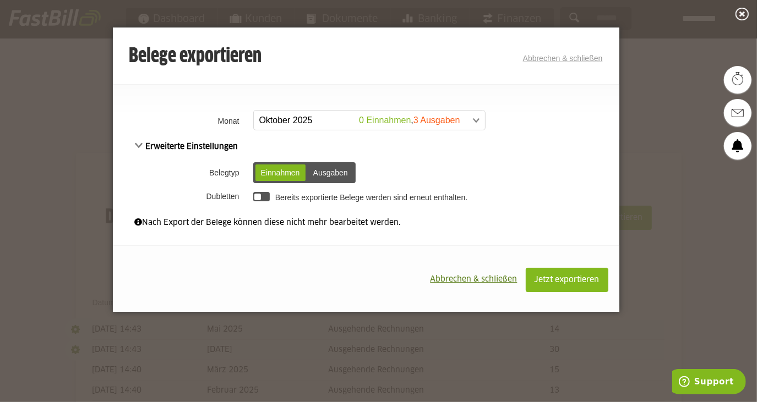
click at [330, 118] on span at bounding box center [363, 121] width 231 height 20
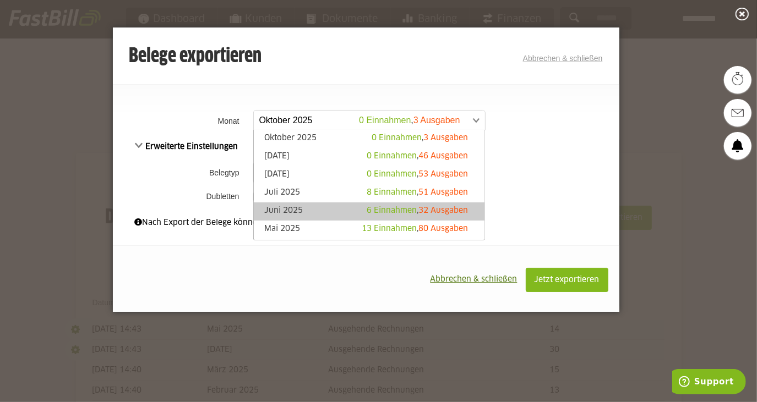
click at [324, 206] on link "Juni 2025 6 Einnahmen , 32 Ausgaben" at bounding box center [369, 211] width 220 height 13
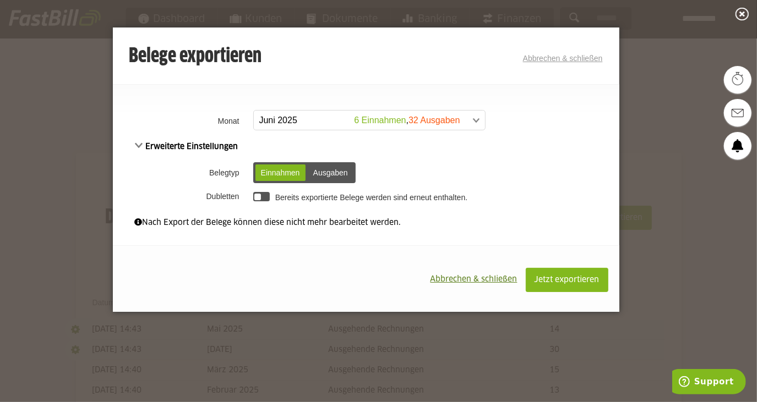
click at [249, 194] on th "Dubletten" at bounding box center [182, 196] width 138 height 19
click at [258, 194] on div at bounding box center [257, 197] width 7 height 7
click at [556, 273] on button "Jetzt exportieren" at bounding box center [566, 280] width 83 height 24
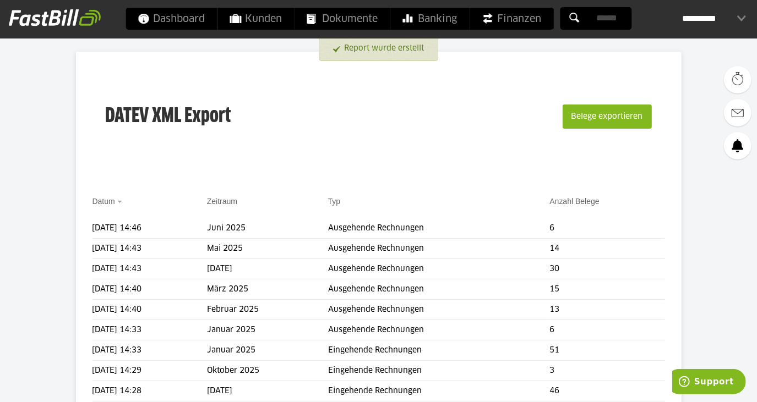
scroll to position [100, 0]
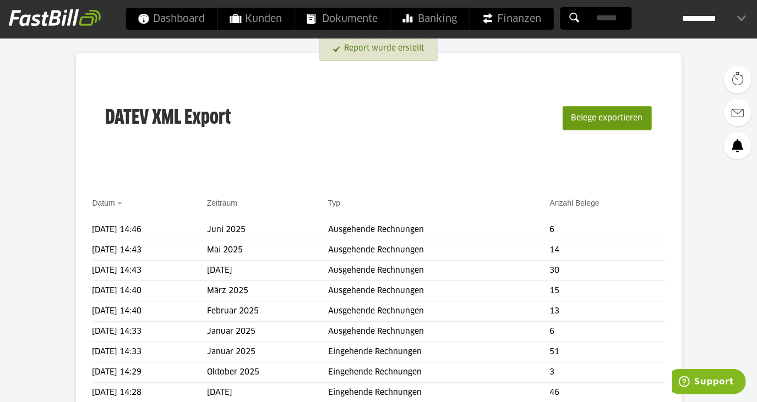
click at [615, 114] on button "Belege exportieren" at bounding box center [606, 118] width 89 height 24
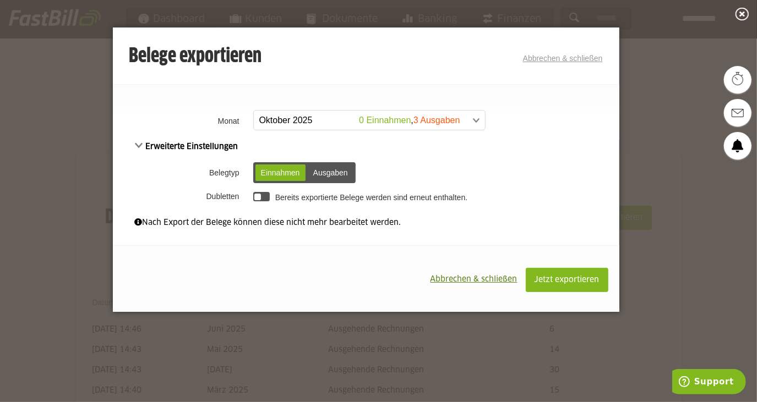
click at [412, 119] on span at bounding box center [363, 121] width 231 height 20
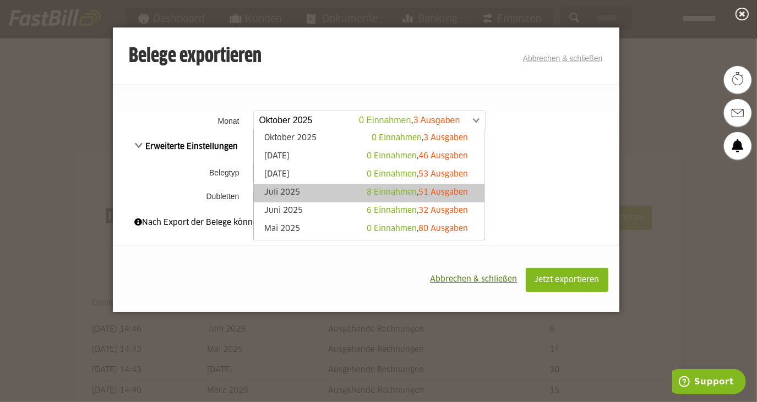
click at [316, 189] on link "Juli 2025 8 Einnahmen , 51 Ausgaben" at bounding box center [369, 193] width 220 height 13
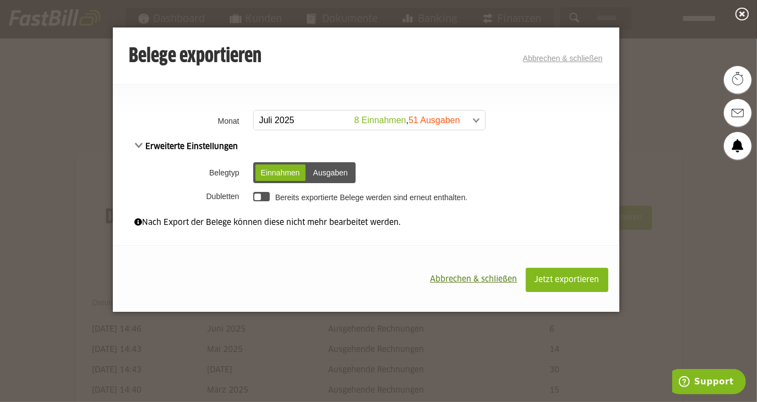
click at [261, 199] on div at bounding box center [261, 196] width 17 height 9
click at [575, 276] on span "Jetzt exportieren" at bounding box center [566, 280] width 65 height 8
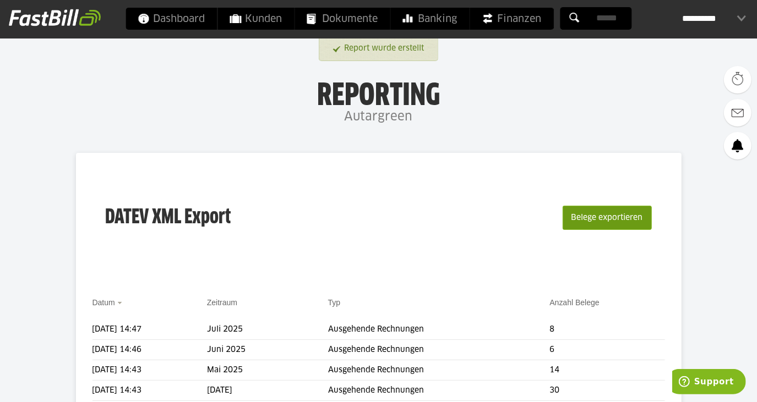
click at [615, 221] on button "Belege exportieren" at bounding box center [606, 218] width 89 height 24
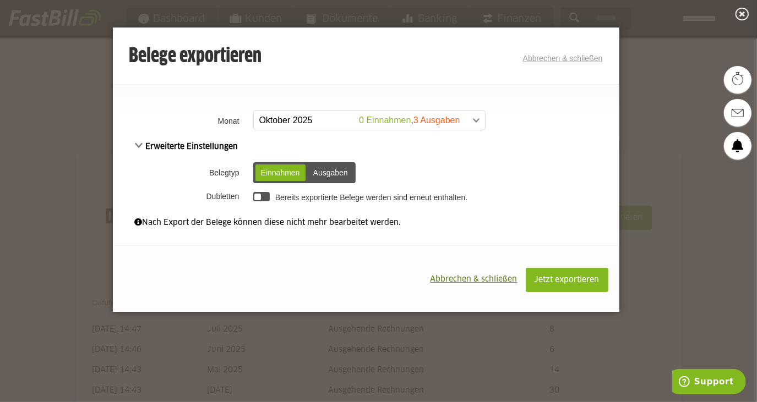
click at [388, 124] on span at bounding box center [363, 121] width 231 height 20
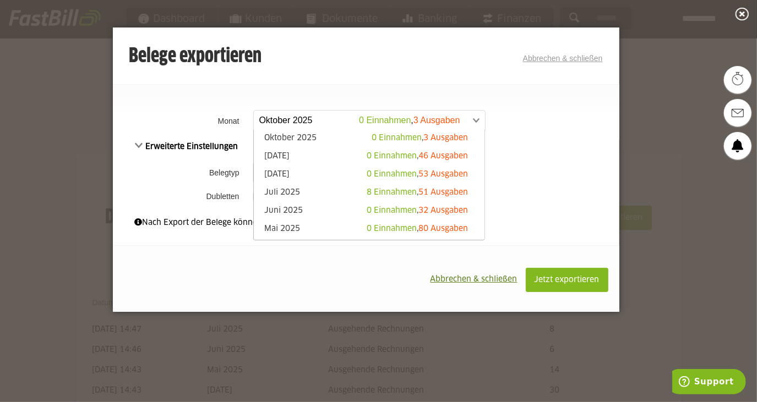
click at [485, 271] on button "Abbrechen & schließen" at bounding box center [473, 279] width 103 height 23
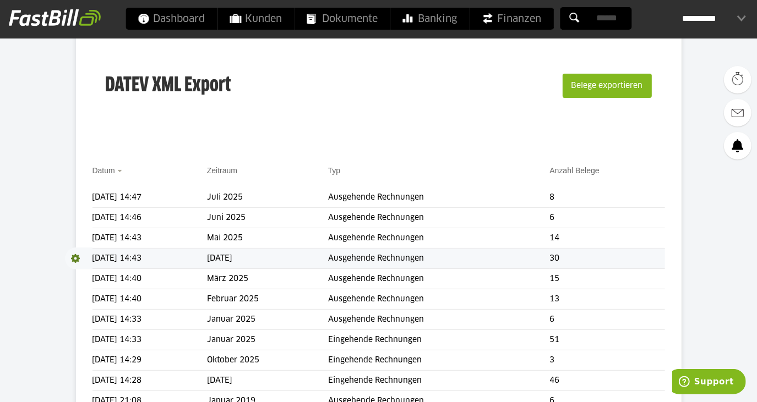
scroll to position [150, 0]
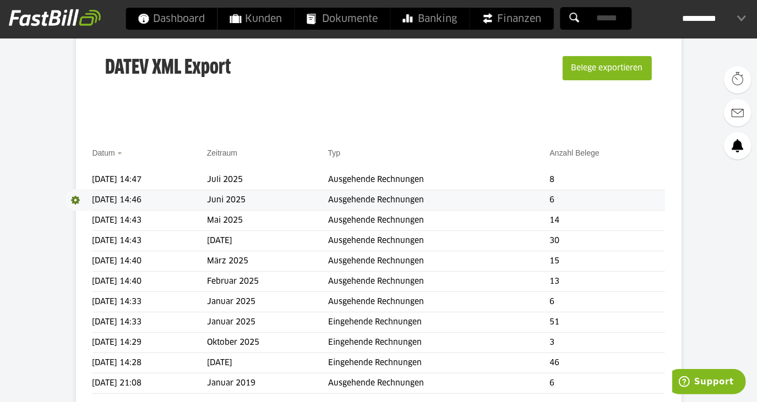
click at [78, 201] on span at bounding box center [79, 200] width 28 height 22
click at [85, 216] on link "Download" at bounding box center [94, 215] width 59 height 13
click at [81, 180] on span at bounding box center [79, 180] width 28 height 22
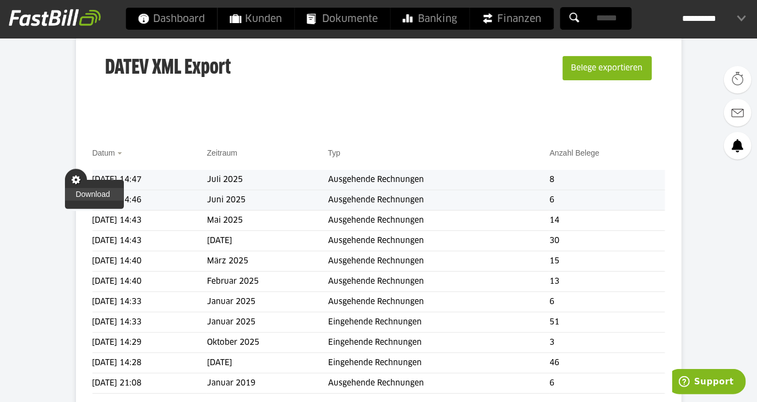
click at [84, 193] on link "Download" at bounding box center [94, 194] width 59 height 13
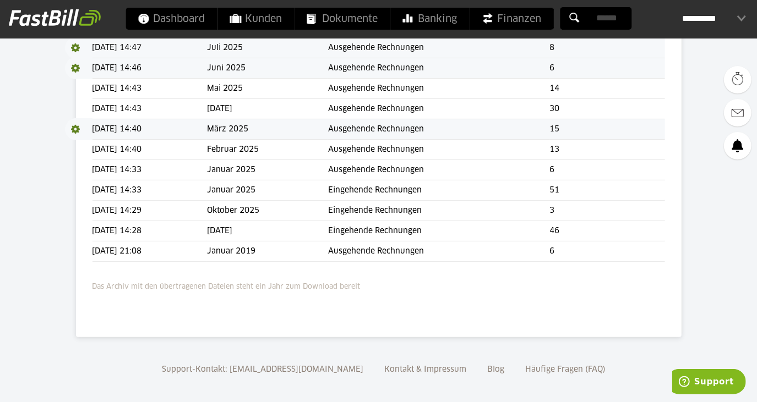
scroll to position [286, 0]
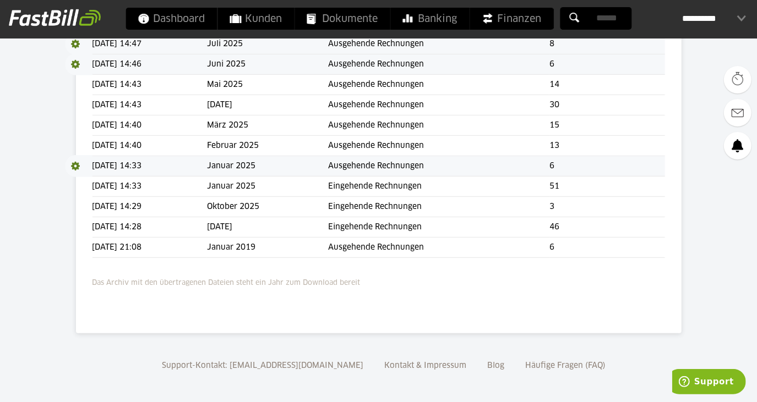
click at [72, 165] on span at bounding box center [79, 166] width 28 height 22
click at [77, 177] on link "Download" at bounding box center [94, 180] width 59 height 13
click at [72, 166] on span "Download" at bounding box center [79, 166] width 28 height 22
click at [91, 180] on link "Download" at bounding box center [94, 180] width 59 height 13
click at [72, 185] on span at bounding box center [79, 187] width 28 height 22
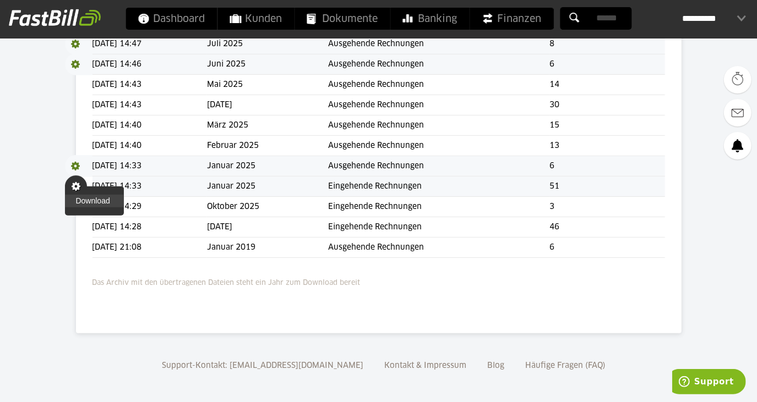
click at [89, 196] on link "Download" at bounding box center [94, 201] width 59 height 13
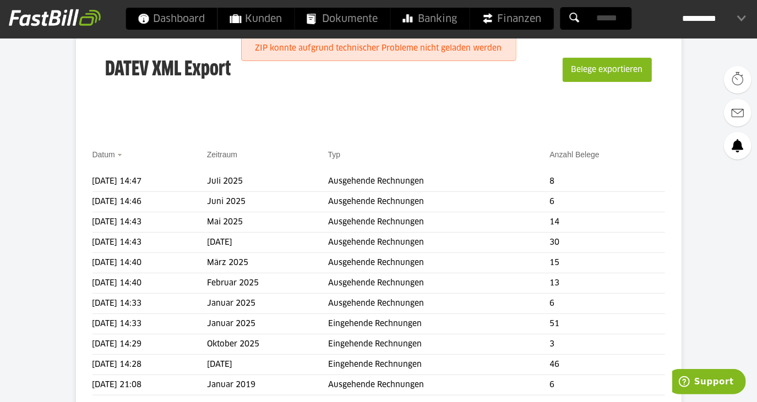
scroll to position [250, 0]
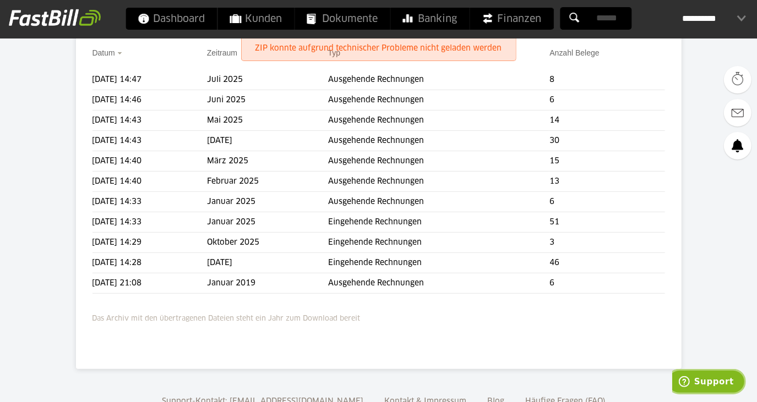
click at [688, 374] on button "Support" at bounding box center [705, 381] width 79 height 25
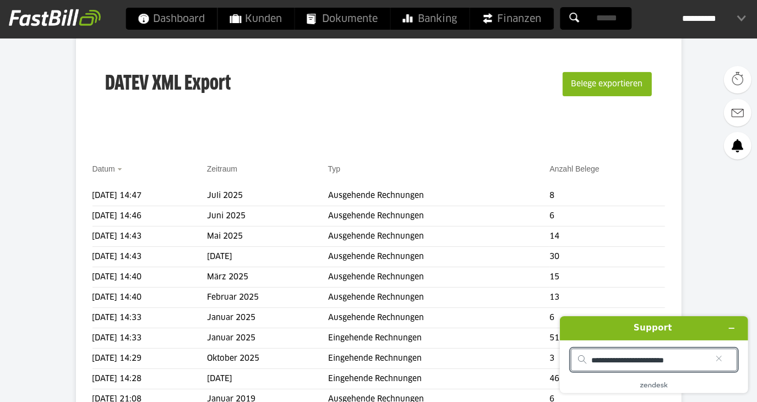
scroll to position [100, 0]
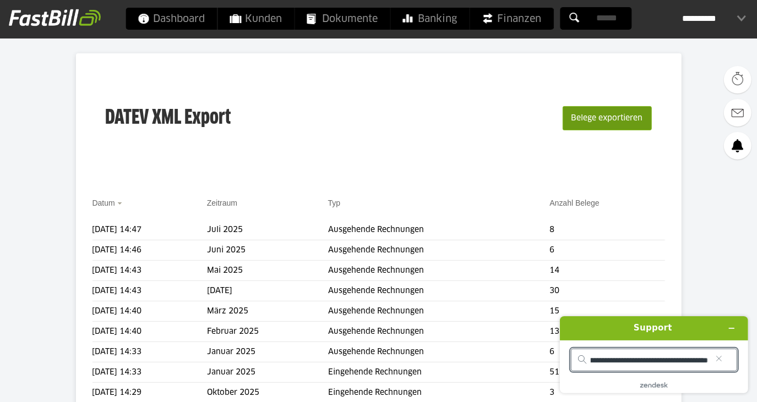
type input "**********"
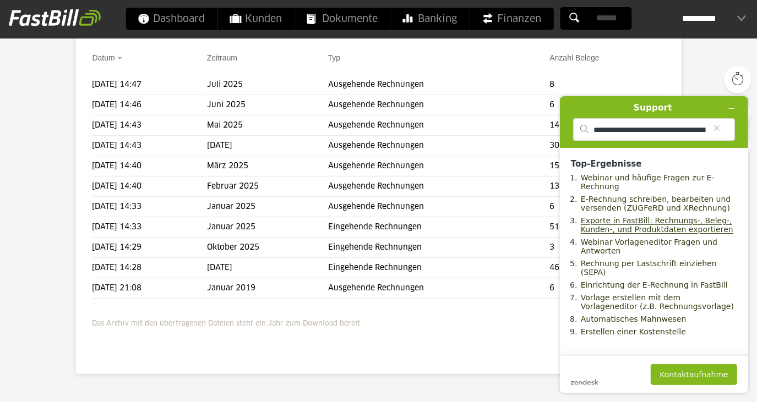
scroll to position [250, 0]
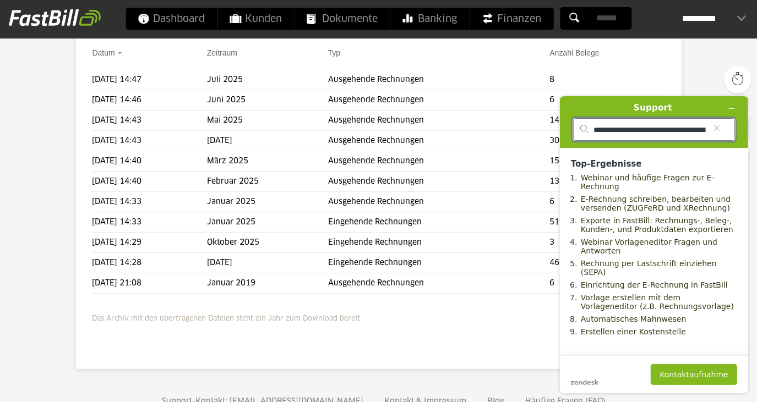
click at [620, 125] on input "**********" at bounding box center [649, 129] width 112 height 10
click at [698, 378] on button "Kontaktaufnahme" at bounding box center [693, 374] width 86 height 21
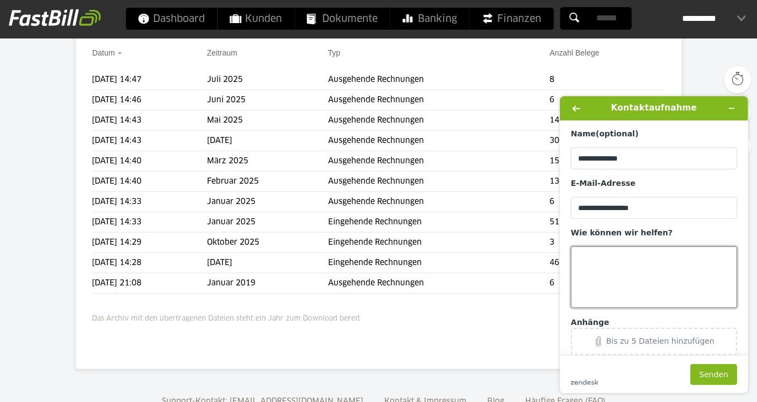
click at [681, 260] on textarea "Wie können wir helfen?" at bounding box center [653, 277] width 166 height 62
paste textarea "**********"
click at [584, 256] on textarea "**********" at bounding box center [651, 276] width 163 height 61
click at [572, 258] on textarea "**********" at bounding box center [651, 276] width 163 height 61
click at [681, 289] on textarea "**********" at bounding box center [651, 276] width 163 height 61
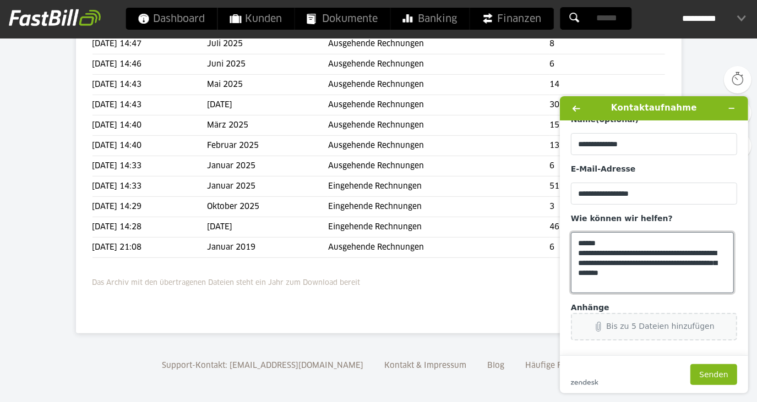
scroll to position [21, 0]
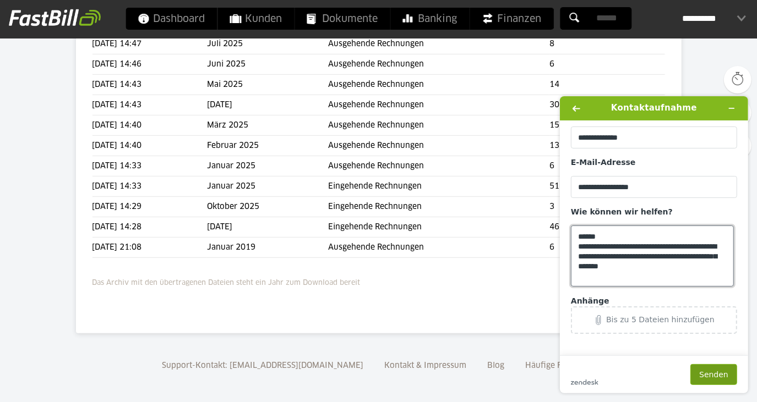
type textarea "**********"
click at [708, 384] on button "Senden" at bounding box center [712, 374] width 47 height 21
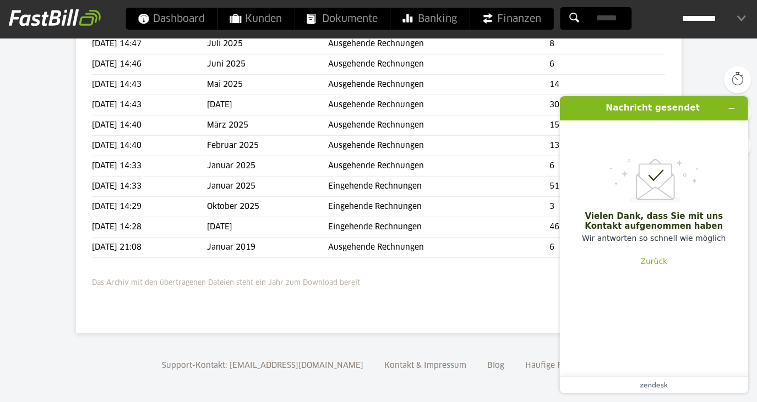
click at [8, 148] on body "Dashboard Kunden Dokumente Banking Finanzen Add-ons" at bounding box center [378, 58] width 757 height 689
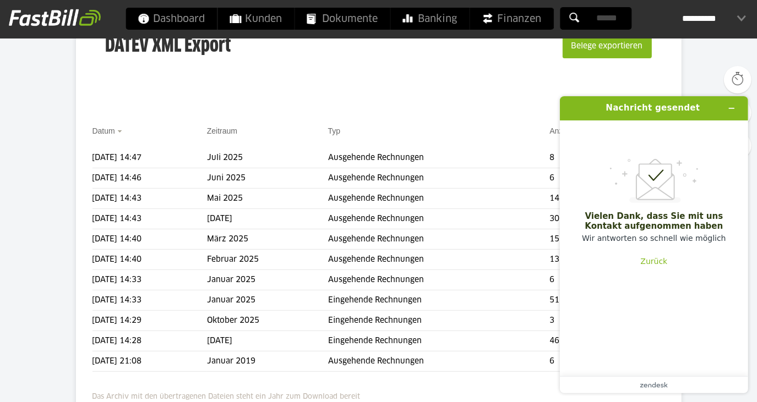
scroll to position [35, 0]
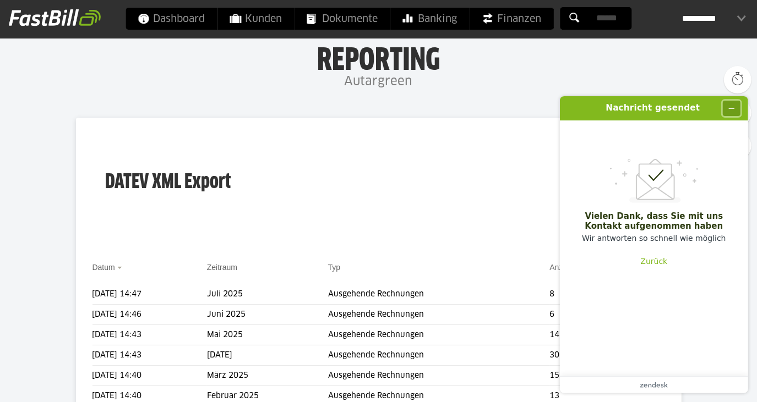
click at [730, 108] on icon "Widget minimieren" at bounding box center [731, 108] width 5 height 0
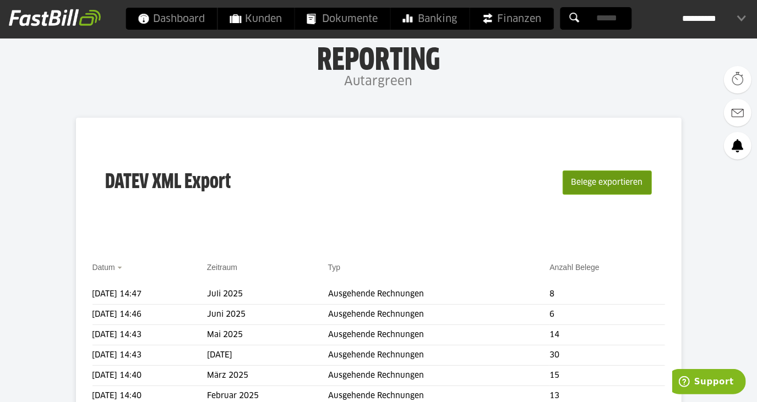
click at [622, 172] on button "Belege exportieren" at bounding box center [606, 183] width 89 height 24
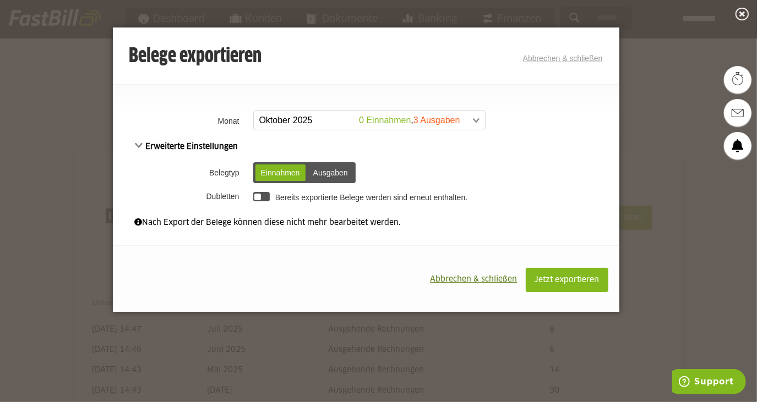
click at [266, 119] on span at bounding box center [363, 121] width 231 height 20
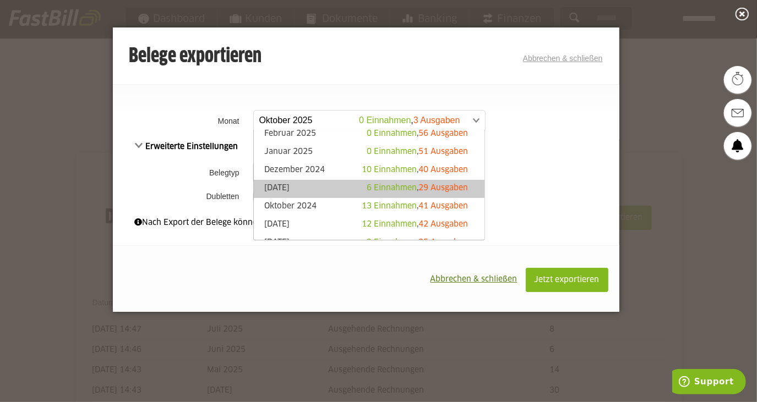
scroll to position [100, 0]
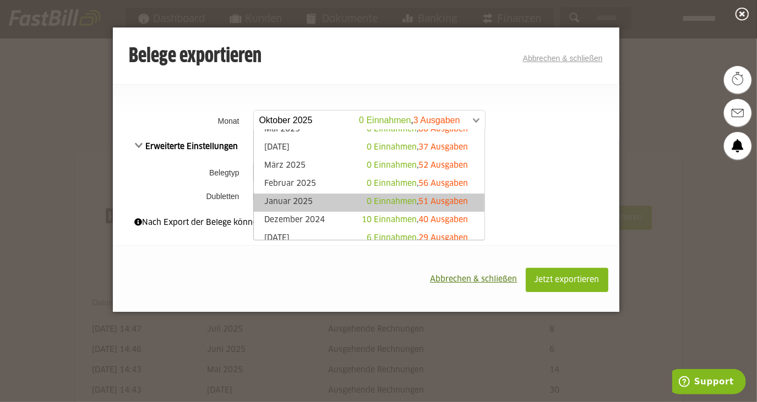
click at [313, 206] on link "Januar 2025 0 Einnahmen , 51 Ausgaben" at bounding box center [369, 202] width 220 height 13
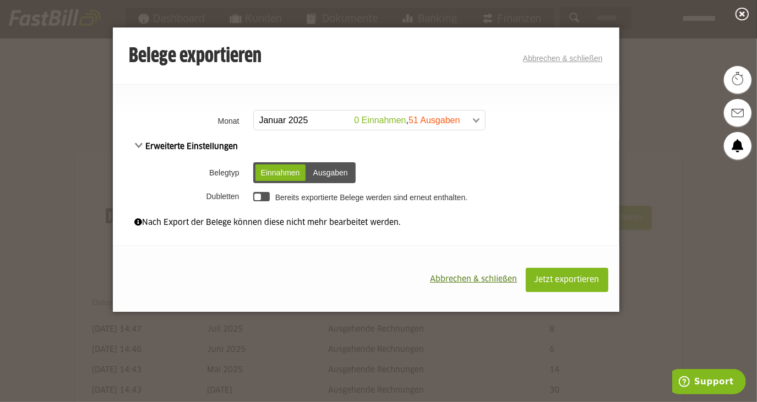
click at [330, 178] on div "Ausgaben" at bounding box center [331, 173] width 46 height 17
click at [265, 193] on div at bounding box center [261, 196] width 17 height 9
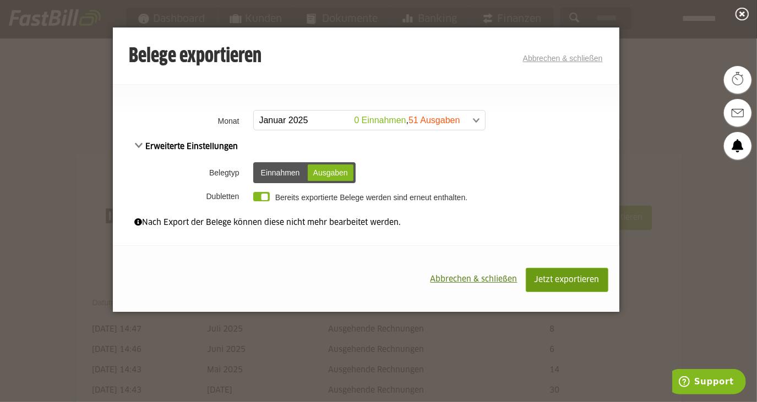
click at [562, 282] on span "Jetzt exportieren" at bounding box center [566, 280] width 65 height 8
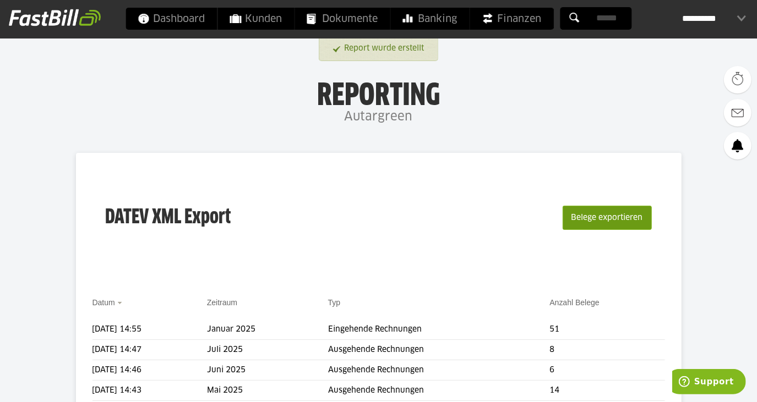
click at [631, 223] on button "Belege exportieren" at bounding box center [606, 218] width 89 height 24
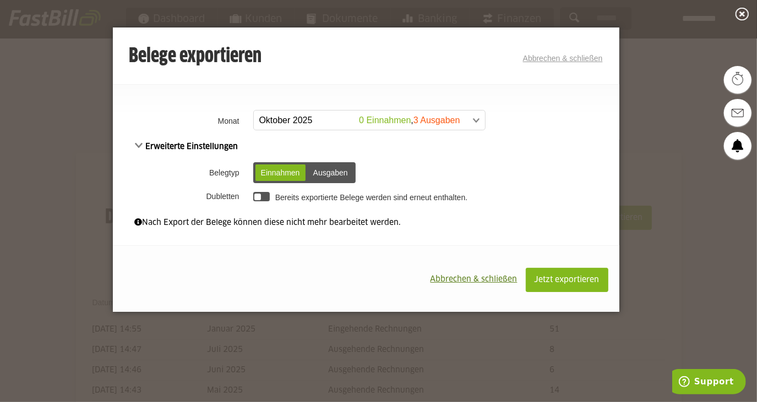
click at [337, 128] on span at bounding box center [363, 121] width 231 height 20
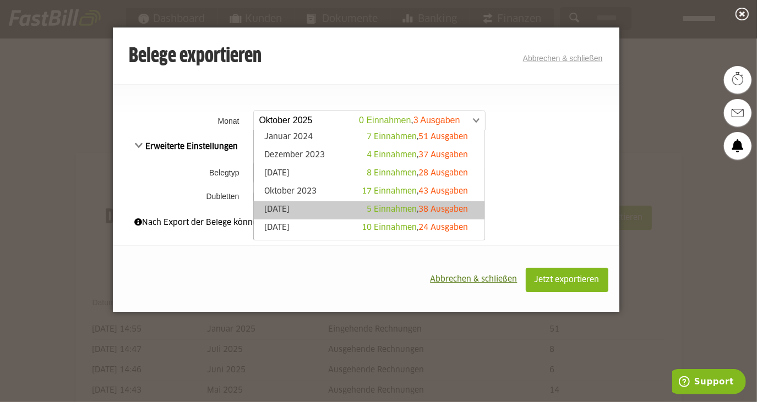
scroll to position [300, 0]
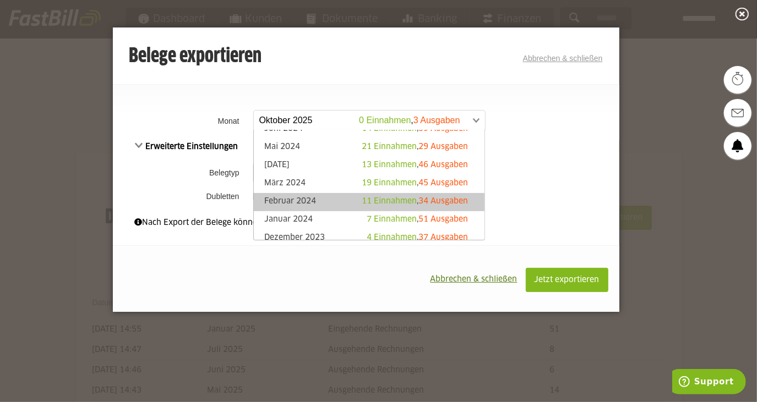
click at [331, 200] on link "Februar 2024 11 Einnahmen , 34 Ausgaben" at bounding box center [369, 202] width 220 height 13
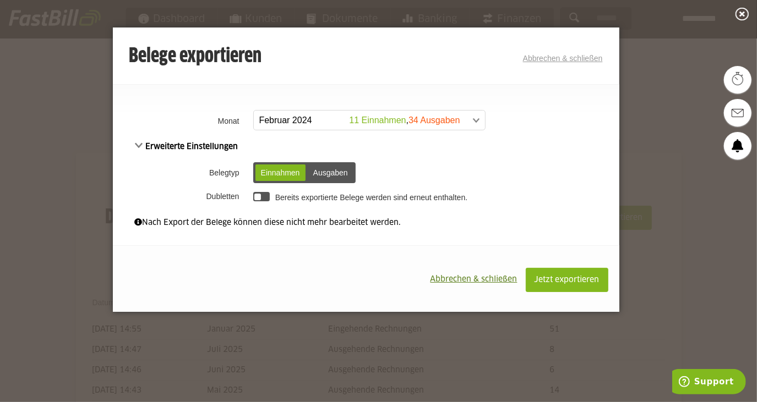
click at [329, 114] on span at bounding box center [363, 121] width 231 height 20
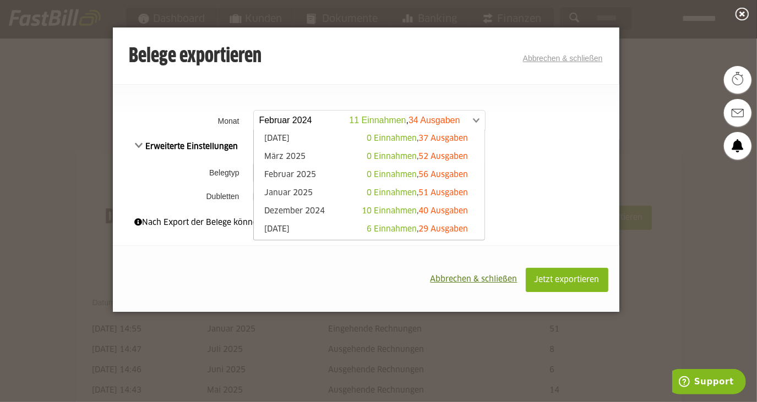
scroll to position [108, 0]
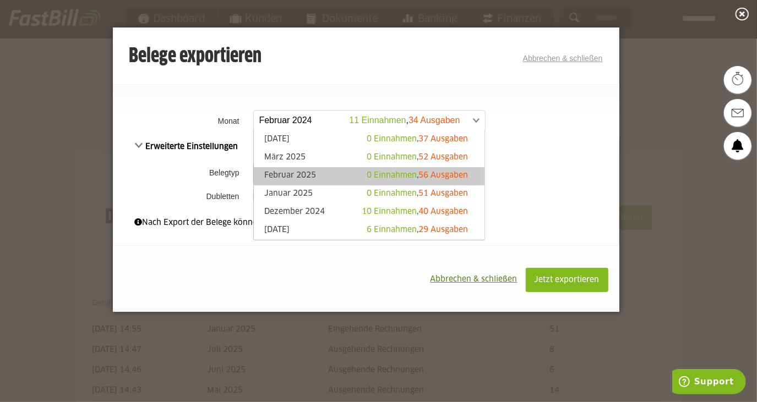
click at [324, 174] on link "Februar 2025 0 Einnahmen , 56 Ausgaben" at bounding box center [369, 176] width 220 height 13
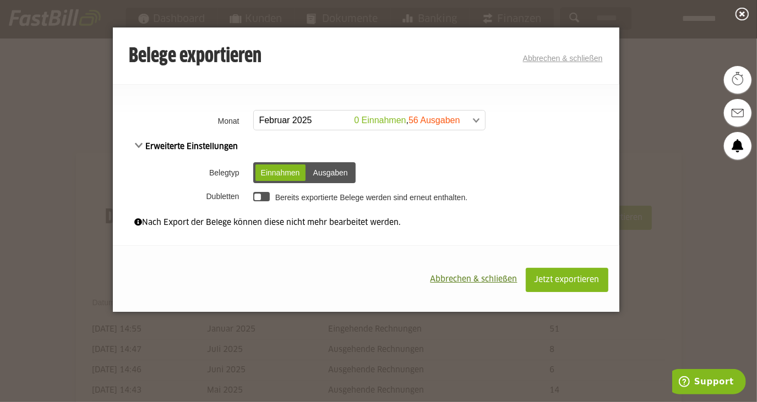
click at [325, 168] on div "Ausgaben" at bounding box center [331, 173] width 46 height 17
click at [270, 195] on td "Bereits exportierte Belege werden sind erneut enthalten." at bounding box center [434, 196] width 369 height 19
click at [271, 201] on td "Bereits exportierte Belege werden sind erneut enthalten." at bounding box center [434, 196] width 369 height 19
click at [259, 199] on div at bounding box center [257, 197] width 7 height 7
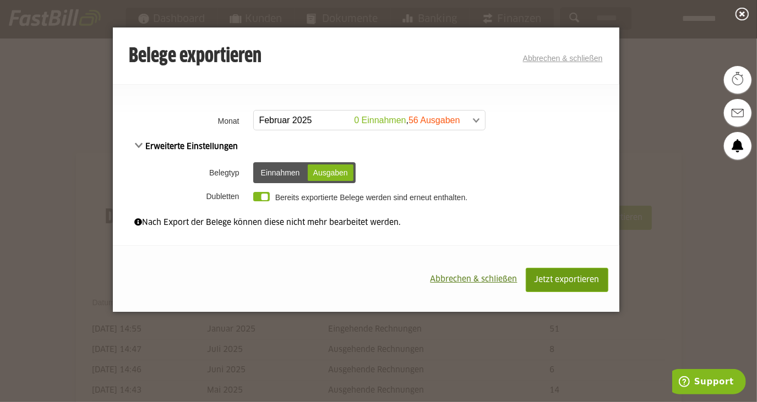
click at [567, 274] on button "Jetzt exportieren" at bounding box center [566, 280] width 83 height 24
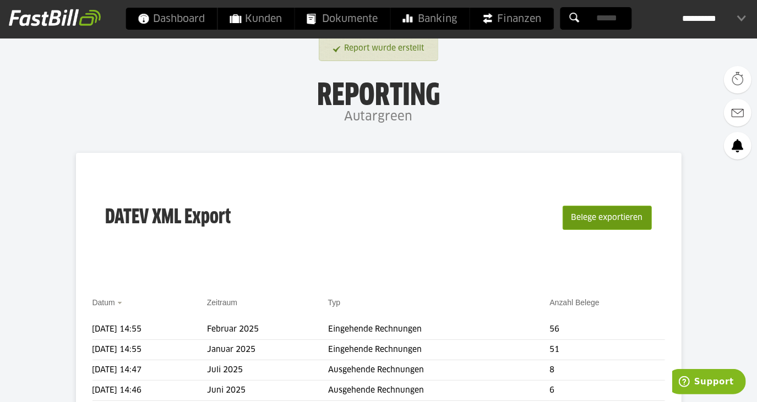
click at [589, 212] on button "Belege exportieren" at bounding box center [606, 218] width 89 height 24
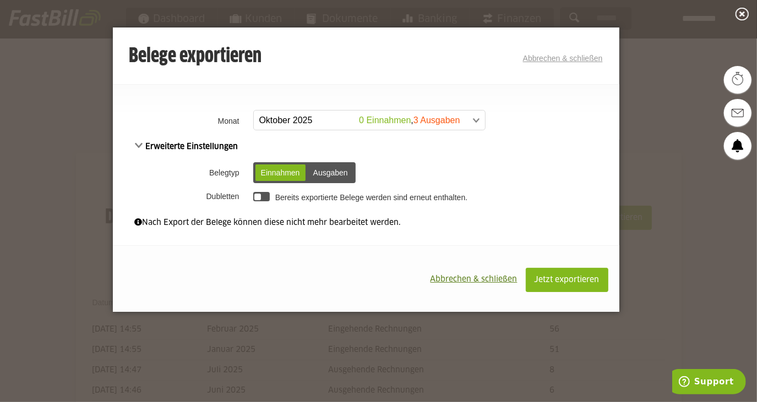
click at [424, 117] on span at bounding box center [363, 121] width 231 height 20
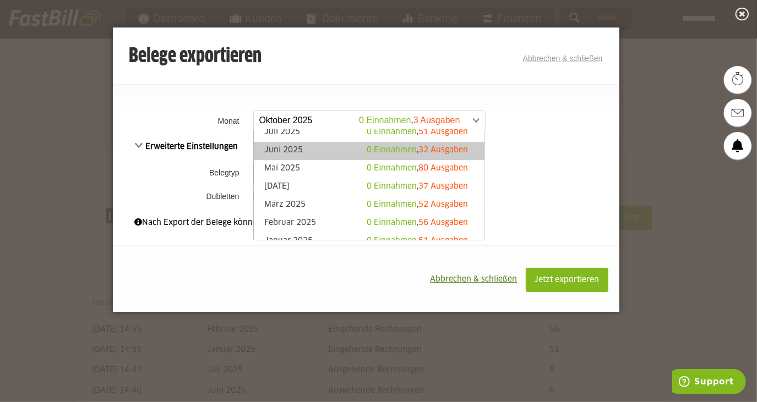
scroll to position [100, 0]
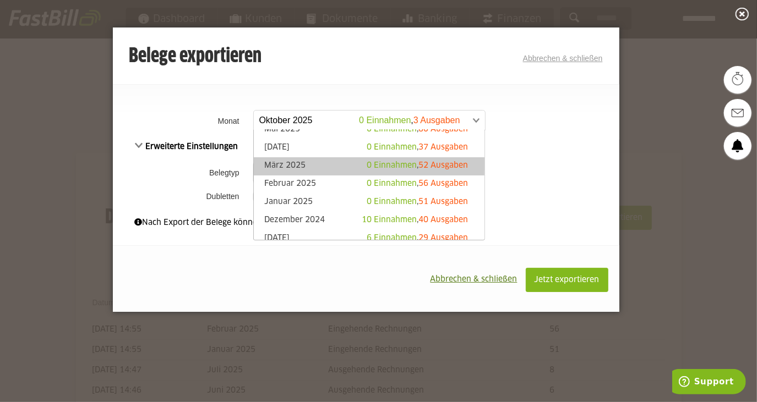
click at [335, 167] on link "März 2025 0 Einnahmen , 52 Ausgaben" at bounding box center [369, 166] width 220 height 13
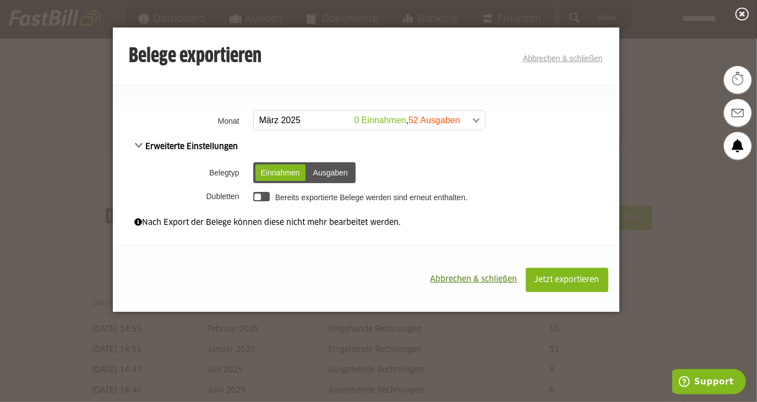
click at [330, 171] on div "Ausgaben" at bounding box center [331, 173] width 46 height 17
click at [260, 198] on div at bounding box center [257, 197] width 7 height 7
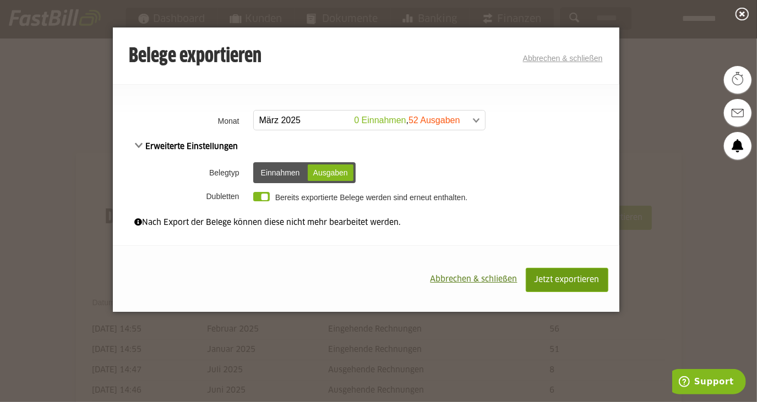
click at [571, 275] on button "Jetzt exportieren" at bounding box center [566, 280] width 83 height 24
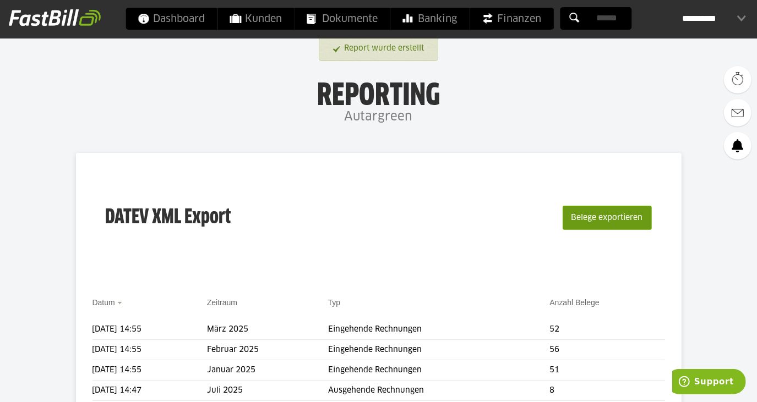
click at [609, 220] on button "Belege exportieren" at bounding box center [606, 218] width 89 height 24
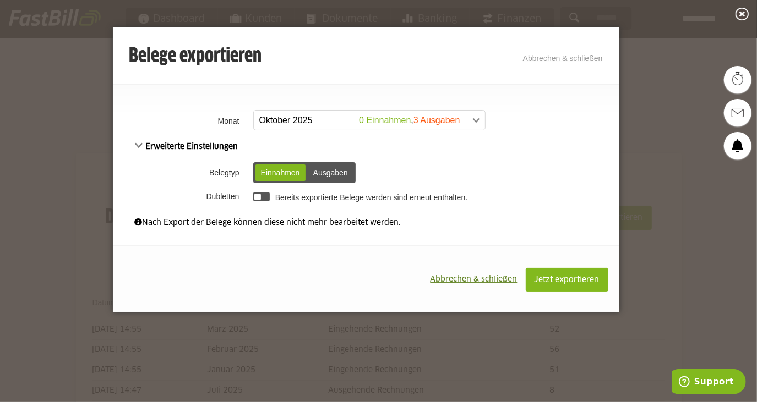
click at [310, 130] on td "**********" at bounding box center [434, 121] width 369 height 28
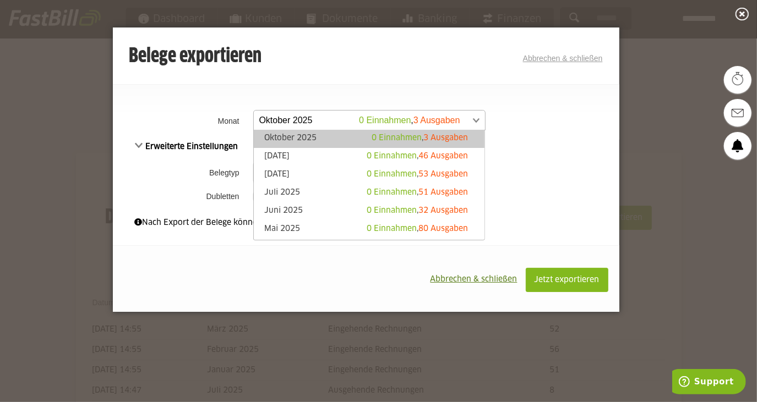
click at [311, 126] on span at bounding box center [363, 121] width 231 height 20
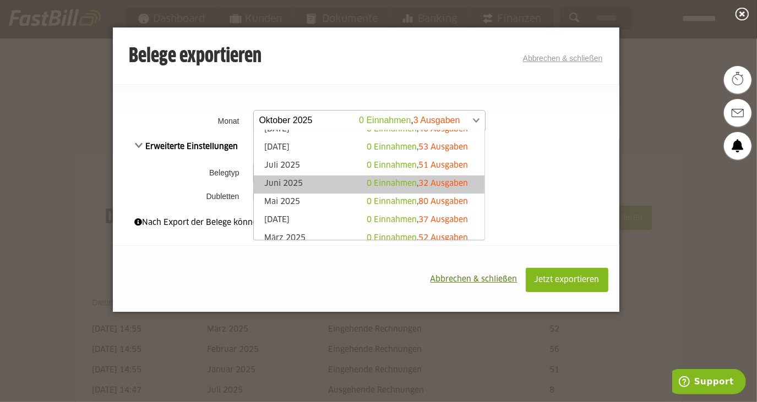
scroll to position [50, 0]
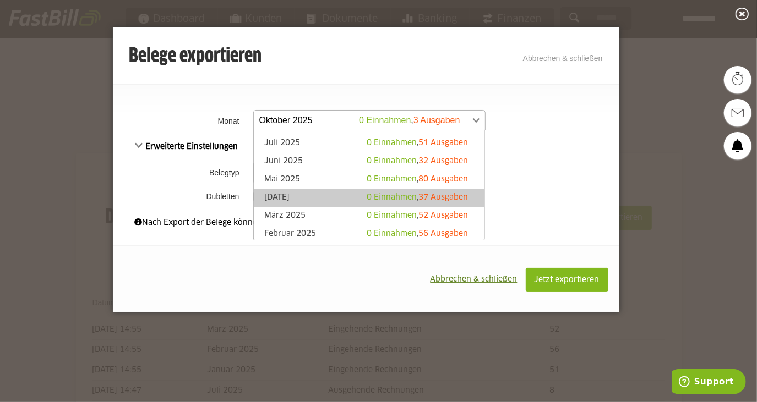
click at [324, 197] on link "April 2025 0 Einnahmen , 37 Ausgaben" at bounding box center [369, 198] width 220 height 13
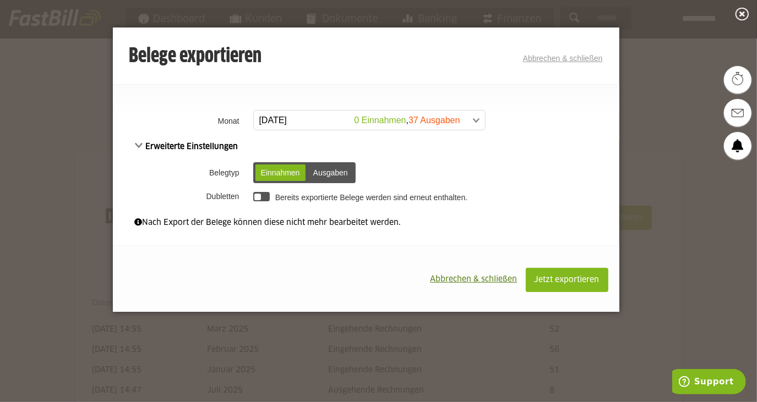
click at [328, 176] on div "Ausgaben" at bounding box center [331, 173] width 46 height 17
click at [252, 195] on td "Bereits exportierte Belege werden sind erneut enthalten." at bounding box center [434, 196] width 369 height 19
click at [253, 194] on div at bounding box center [261, 196] width 17 height 9
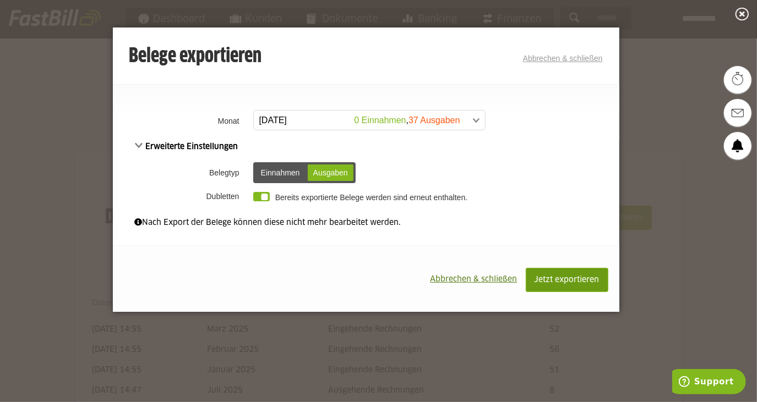
click at [601, 277] on button "Jetzt exportieren" at bounding box center [566, 280] width 83 height 24
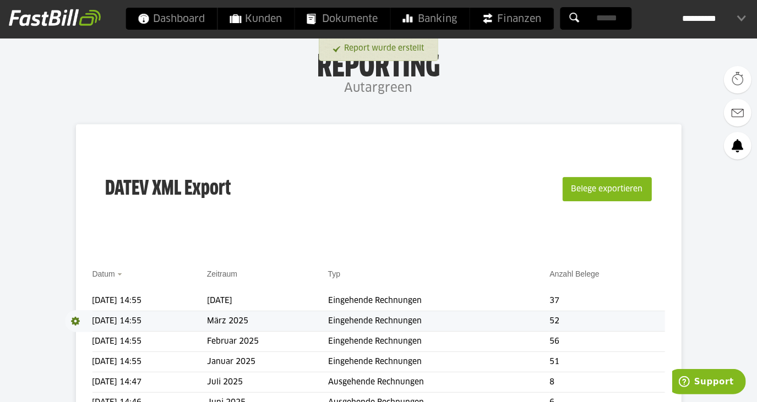
scroll to position [100, 0]
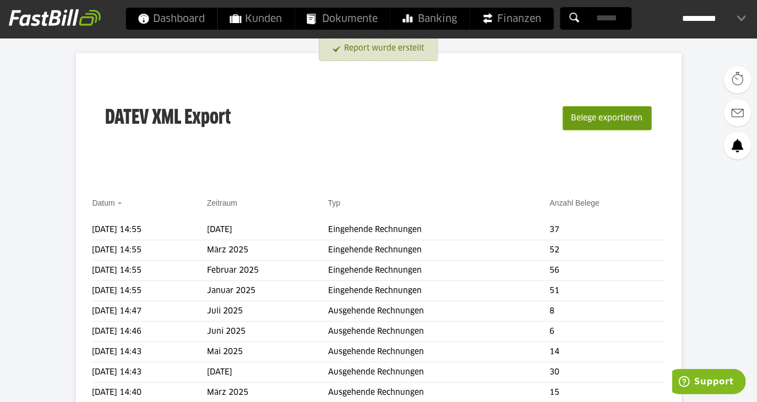
click at [610, 120] on button "Belege exportieren" at bounding box center [606, 118] width 89 height 24
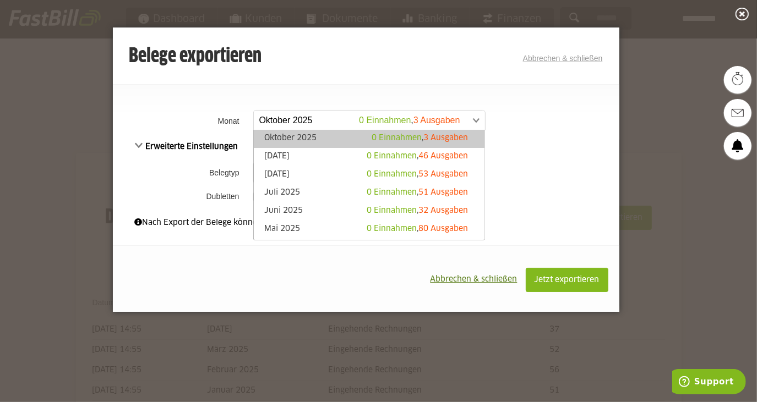
click at [414, 114] on span at bounding box center [363, 121] width 231 height 20
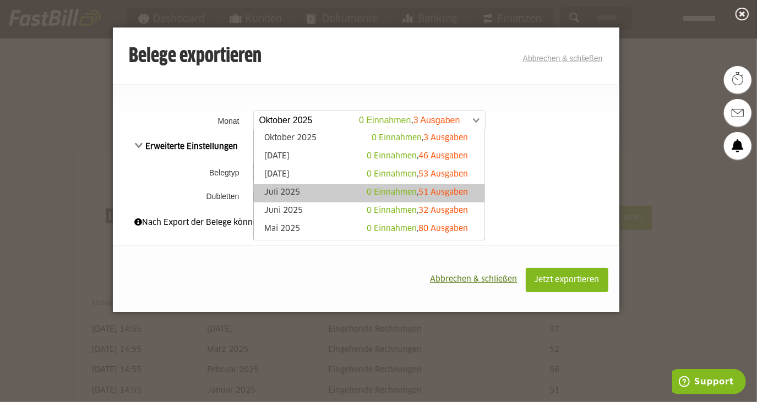
scroll to position [50, 0]
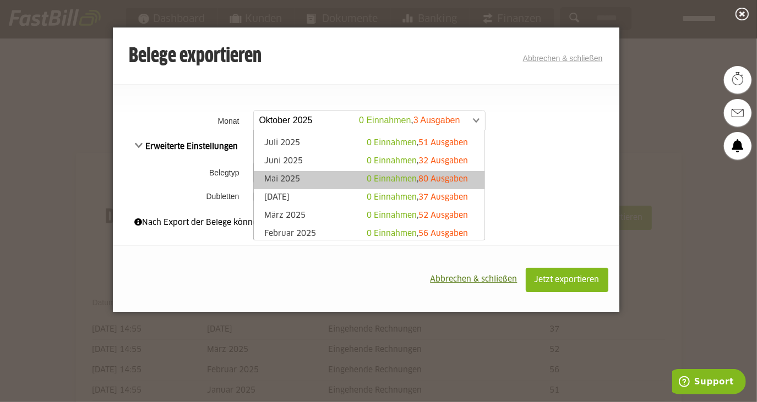
click at [335, 182] on link "Mai 2025 0 Einnahmen , 80 Ausgaben" at bounding box center [369, 180] width 220 height 13
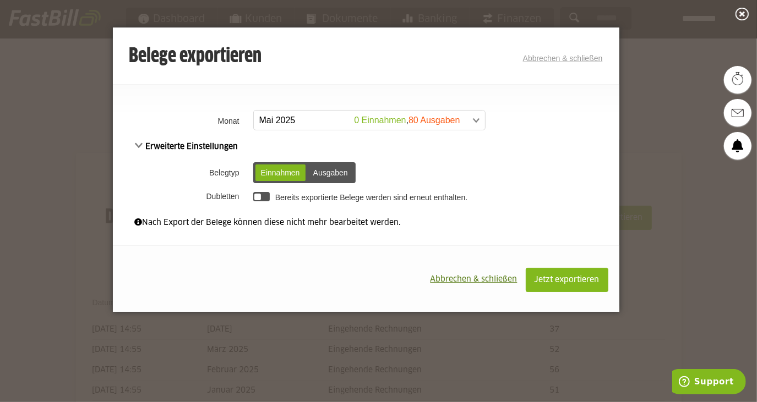
click at [331, 171] on div "Ausgaben" at bounding box center [331, 173] width 46 height 17
click at [261, 193] on div at bounding box center [261, 196] width 17 height 9
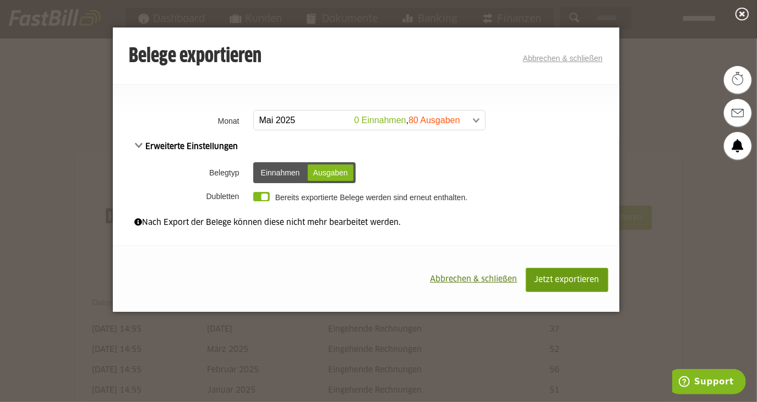
click at [560, 277] on span "Jetzt exportieren" at bounding box center [566, 280] width 65 height 8
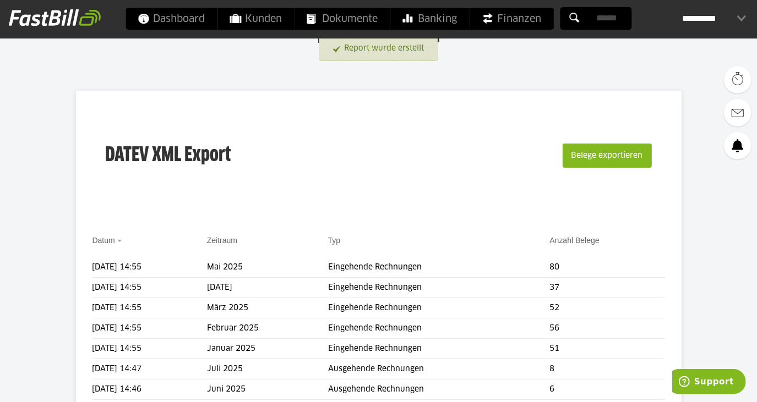
scroll to position [100, 0]
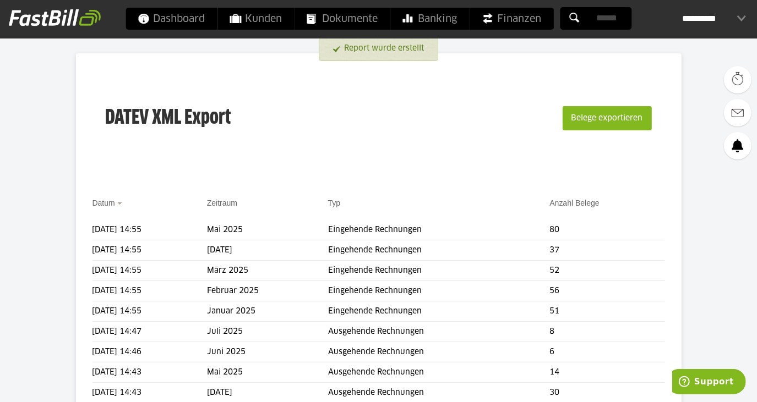
click at [644, 135] on div "Belege exportieren" at bounding box center [605, 118] width 91 height 70
click at [640, 127] on button "Belege exportieren" at bounding box center [606, 118] width 89 height 24
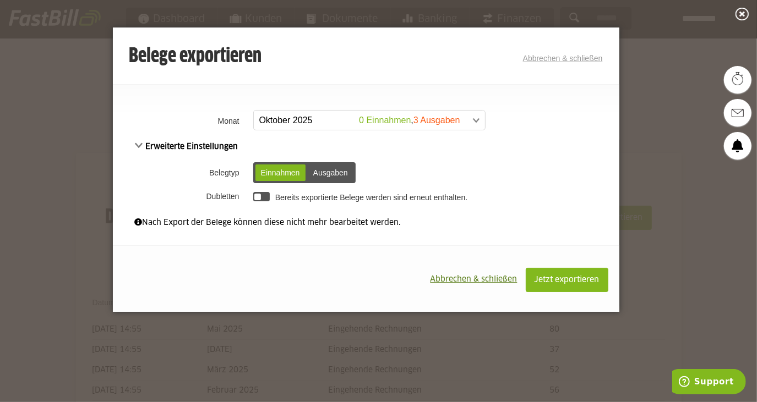
click at [426, 122] on span at bounding box center [363, 121] width 231 height 20
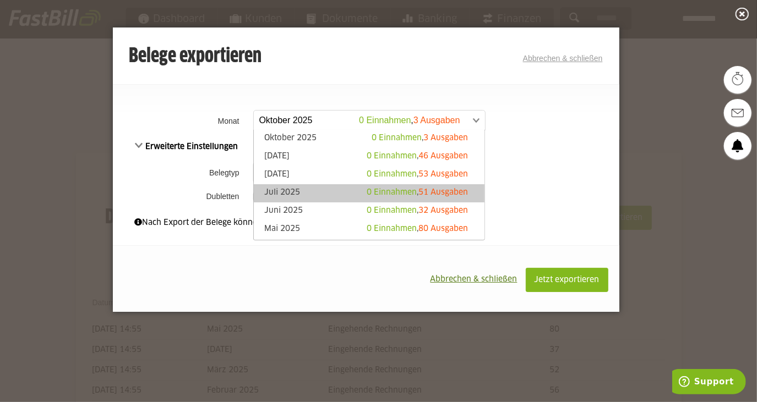
click at [324, 204] on li "Juni 2025 0 Einnahmen , 32 Ausgaben" at bounding box center [369, 211] width 231 height 18
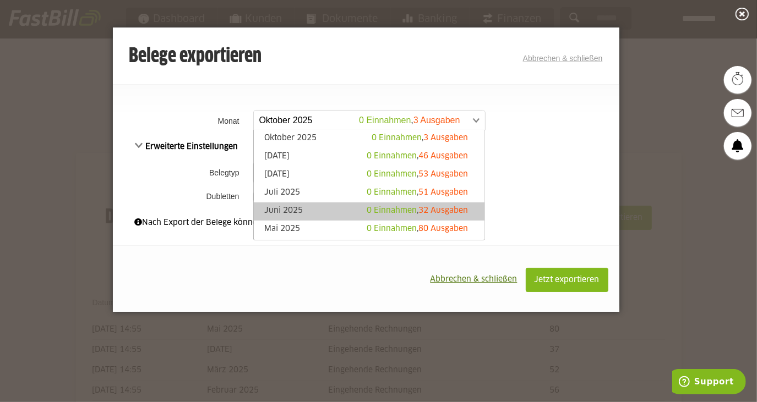
click at [322, 210] on link "Juni 2025 0 Einnahmen , 32 Ausgaben" at bounding box center [369, 211] width 220 height 13
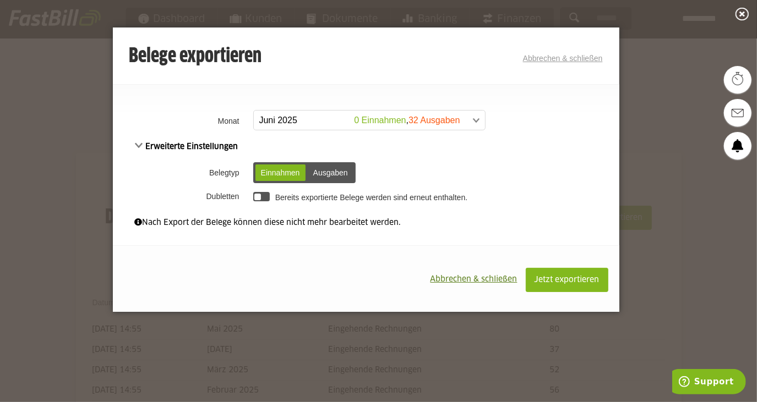
click at [327, 168] on div "Ausgaben" at bounding box center [331, 173] width 46 height 17
click at [253, 192] on div at bounding box center [261, 196] width 17 height 9
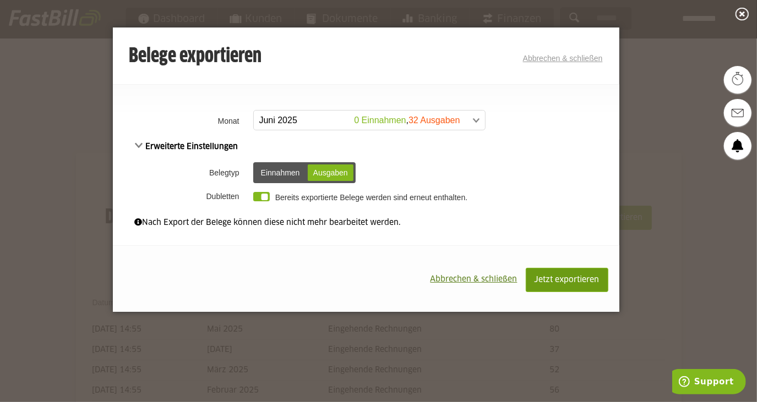
click at [546, 279] on span "Jetzt exportieren" at bounding box center [566, 280] width 65 height 8
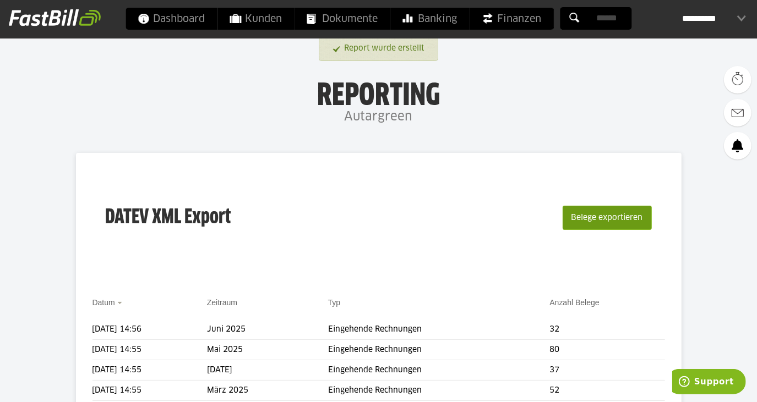
click at [597, 224] on button "Belege exportieren" at bounding box center [606, 218] width 89 height 24
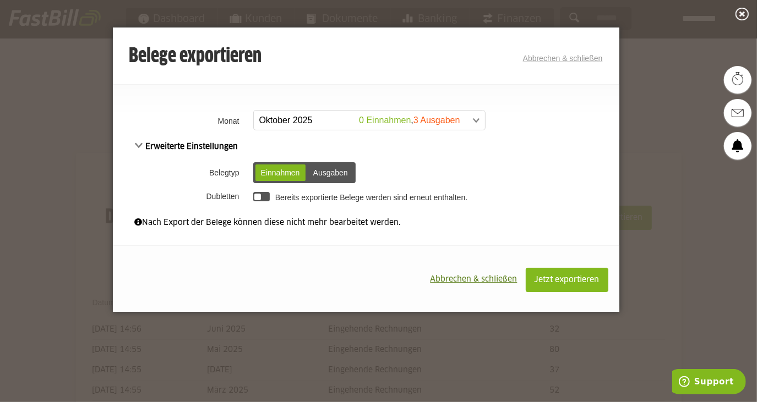
click at [335, 172] on div "Ausgaben" at bounding box center [331, 173] width 46 height 17
click at [262, 195] on div at bounding box center [261, 196] width 17 height 9
click at [328, 129] on span at bounding box center [363, 121] width 231 height 20
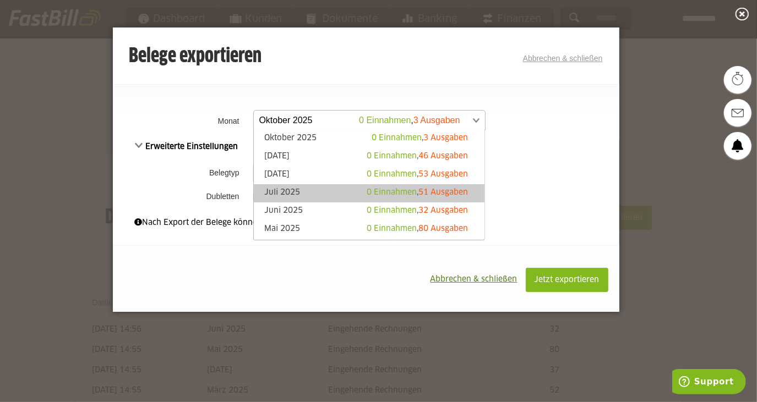
click at [318, 187] on link "Juli 2025 0 Einnahmen , 51 Ausgaben" at bounding box center [369, 193] width 220 height 13
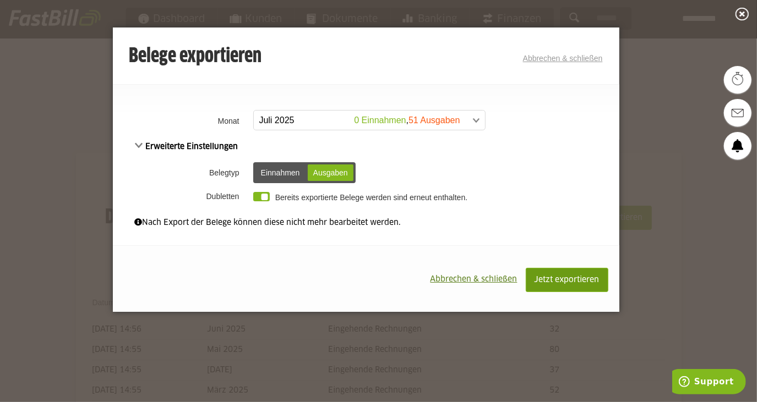
click at [582, 276] on span "Jetzt exportieren" at bounding box center [566, 280] width 65 height 8
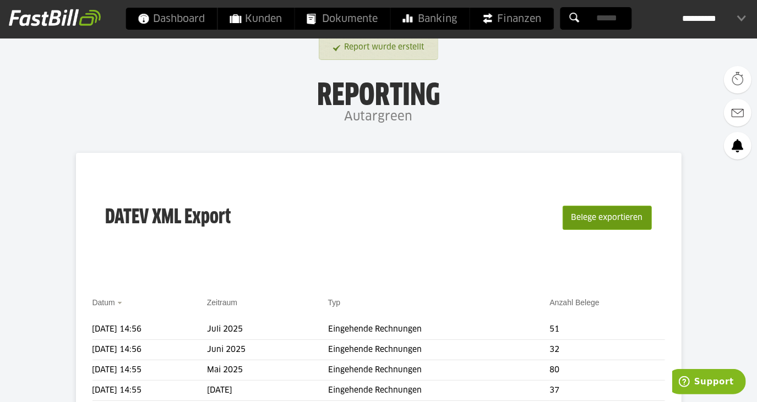
click at [601, 223] on button "Belege exportieren" at bounding box center [606, 218] width 89 height 24
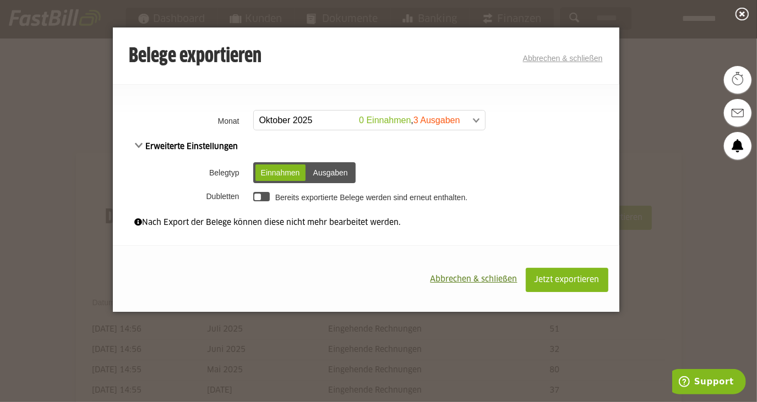
click at [370, 122] on span at bounding box center [363, 121] width 231 height 20
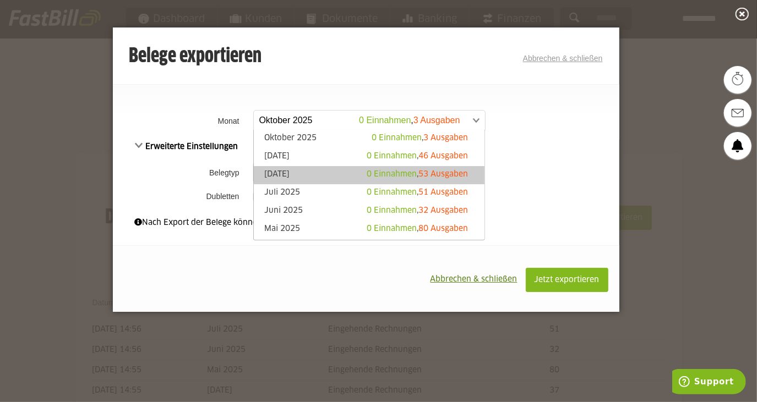
click at [333, 175] on link "August 2025 0 Einnahmen , 53 Ausgaben" at bounding box center [369, 175] width 220 height 13
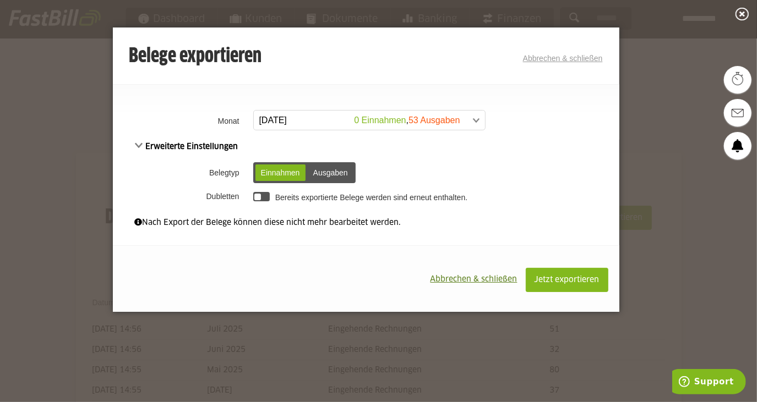
click at [332, 167] on div "Ausgaben" at bounding box center [331, 173] width 46 height 17
click at [271, 199] on td "Bereits exportierte Belege werden sind erneut enthalten." at bounding box center [434, 196] width 369 height 19
click at [260, 200] on div at bounding box center [261, 196] width 17 height 9
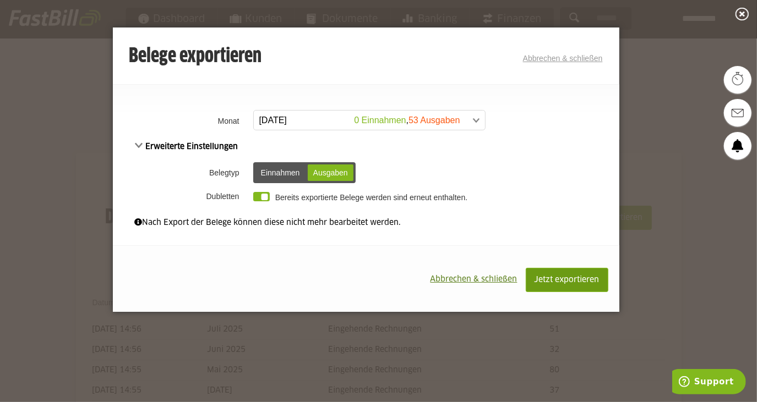
click at [583, 277] on span "Jetzt exportieren" at bounding box center [566, 280] width 65 height 8
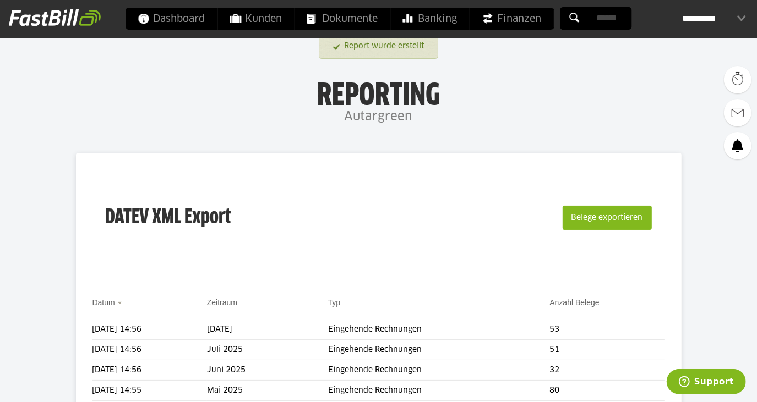
click at [622, 231] on div "Belege exportieren" at bounding box center [605, 218] width 91 height 70
click at [622, 223] on button "Belege exportieren" at bounding box center [606, 218] width 89 height 24
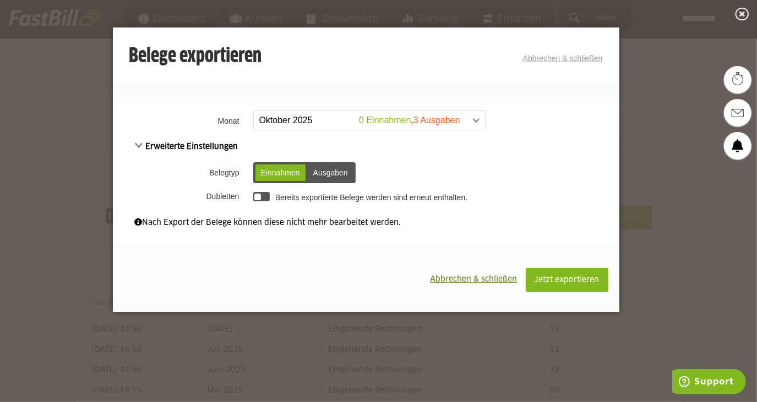
click at [327, 172] on div "Ausgaben" at bounding box center [331, 173] width 46 height 17
click at [253, 198] on div at bounding box center [261, 196] width 17 height 9
click at [253, 197] on div at bounding box center [261, 196] width 17 height 9
click at [254, 194] on div at bounding box center [257, 197] width 7 height 7
click at [352, 118] on span at bounding box center [363, 121] width 231 height 20
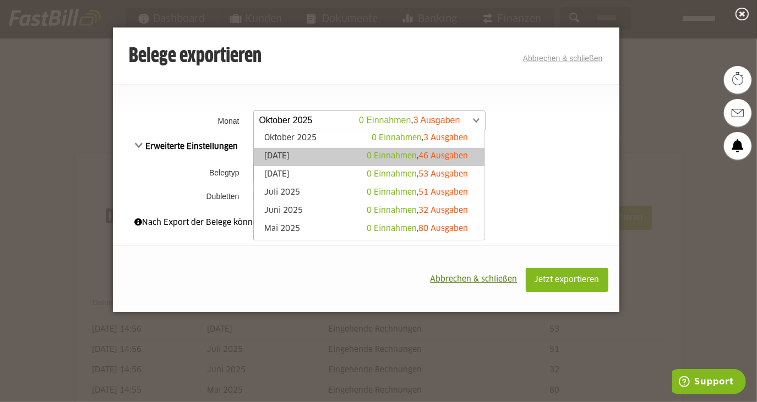
click at [343, 153] on link "September 2025 0 Einnahmen , 46 Ausgaben" at bounding box center [369, 157] width 220 height 13
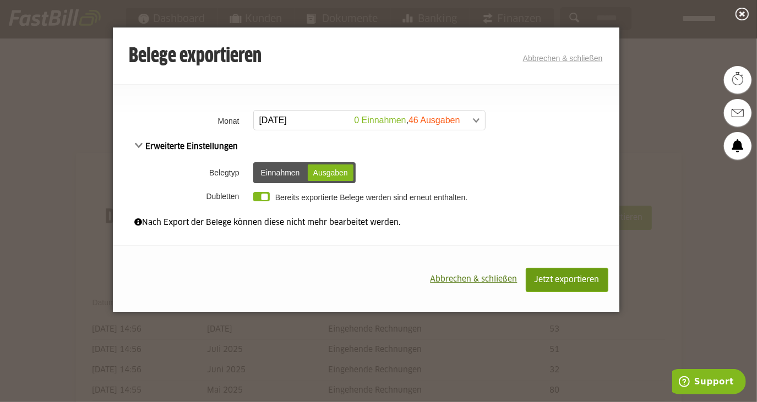
click at [589, 283] on button "Jetzt exportieren" at bounding box center [566, 280] width 83 height 24
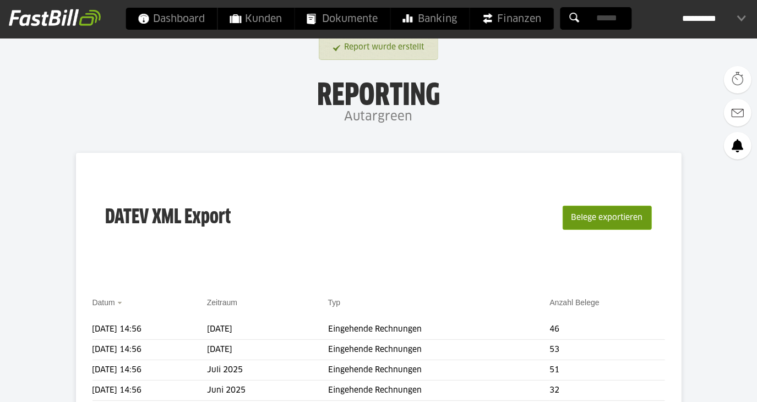
click at [608, 227] on button "Belege exportieren" at bounding box center [606, 218] width 89 height 24
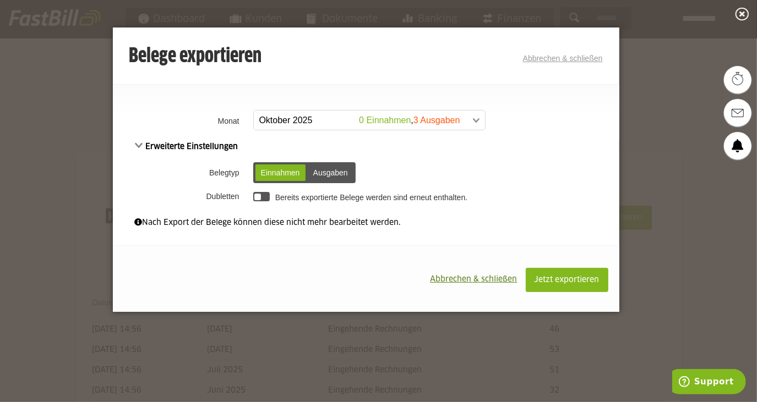
click at [321, 173] on div "Ausgaben" at bounding box center [331, 173] width 46 height 17
click at [267, 192] on div at bounding box center [261, 196] width 17 height 9
click at [322, 116] on span at bounding box center [363, 121] width 231 height 20
click at [344, 115] on span at bounding box center [363, 121] width 231 height 20
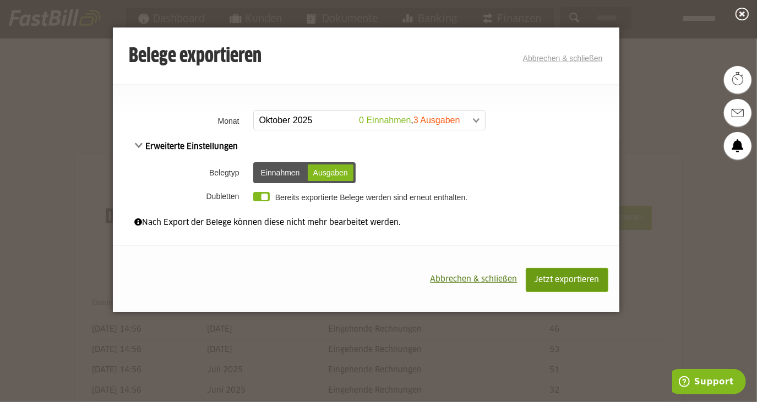
click at [578, 286] on button "Jetzt exportieren" at bounding box center [566, 280] width 83 height 24
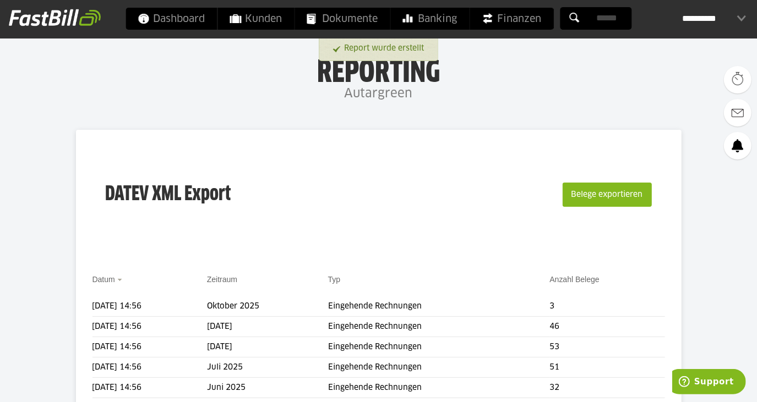
scroll to position [250, 0]
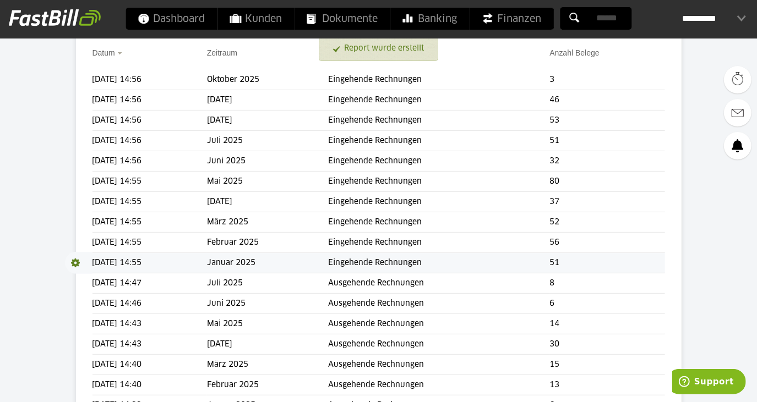
click at [82, 258] on span at bounding box center [79, 263] width 28 height 22
click at [90, 278] on link "Download" at bounding box center [94, 277] width 59 height 13
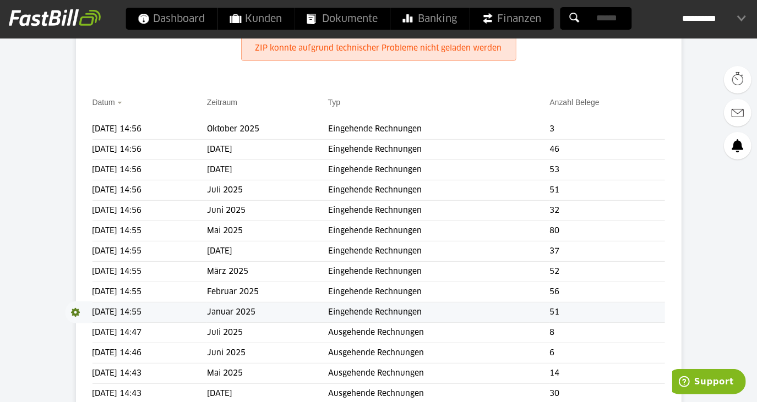
scroll to position [200, 0]
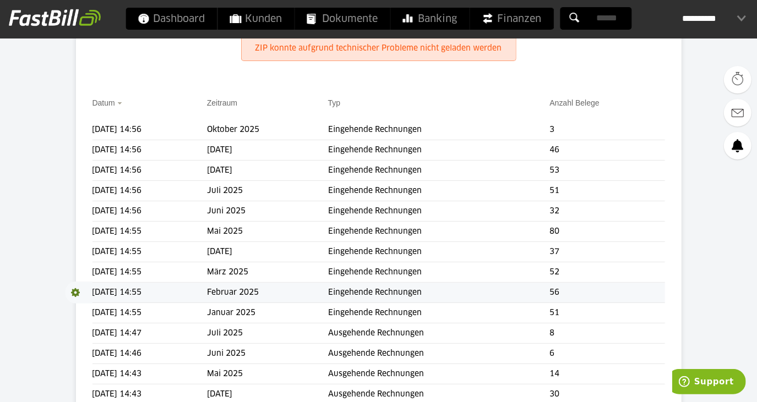
click at [72, 291] on span at bounding box center [79, 293] width 28 height 22
click at [82, 303] on link "Download" at bounding box center [94, 307] width 59 height 13
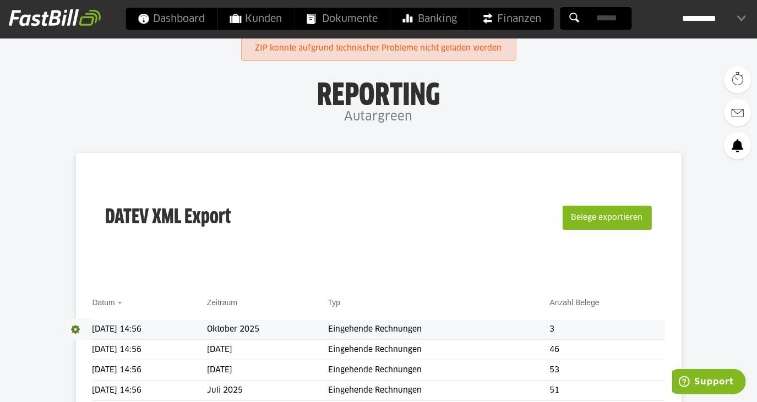
click at [75, 328] on span at bounding box center [79, 330] width 28 height 22
click at [79, 342] on link "Download" at bounding box center [94, 344] width 59 height 13
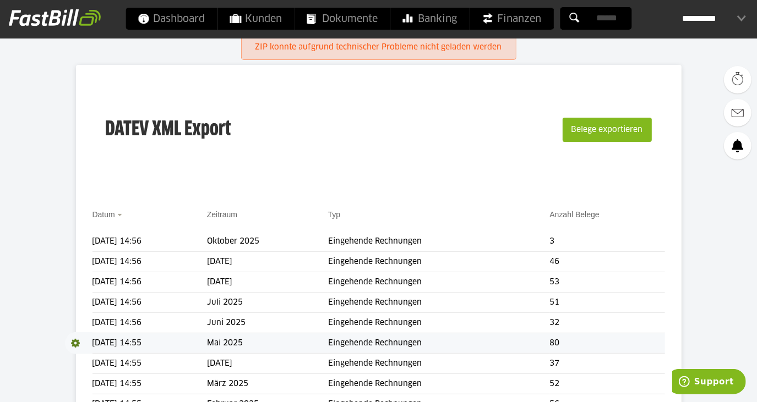
scroll to position [100, 0]
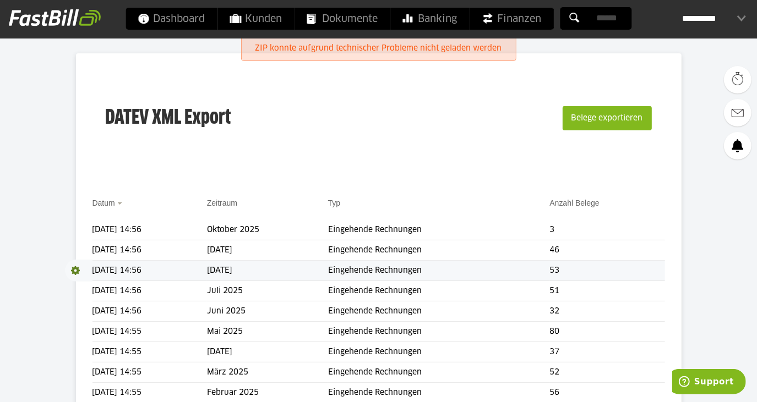
click at [73, 270] on span at bounding box center [79, 271] width 28 height 22
click at [80, 286] on link "Download" at bounding box center [94, 285] width 59 height 13
